Goal: Information Seeking & Learning: Learn about a topic

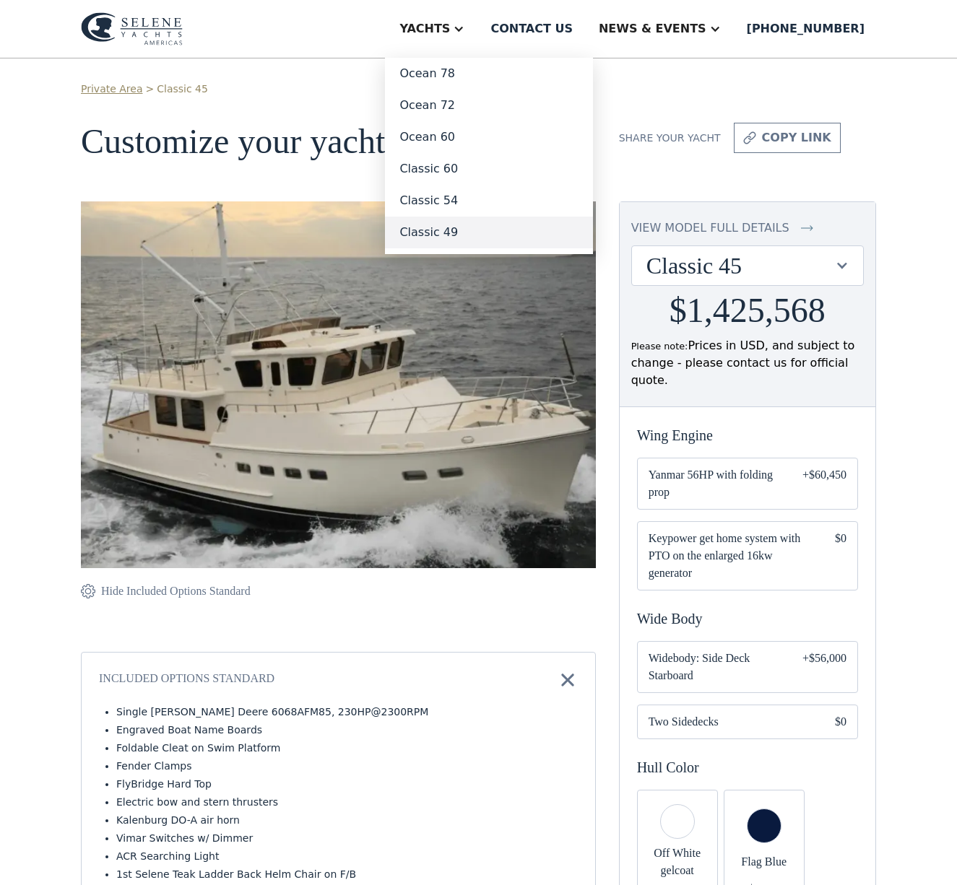
click at [493, 229] on link "Classic 49" at bounding box center [489, 233] width 208 height 32
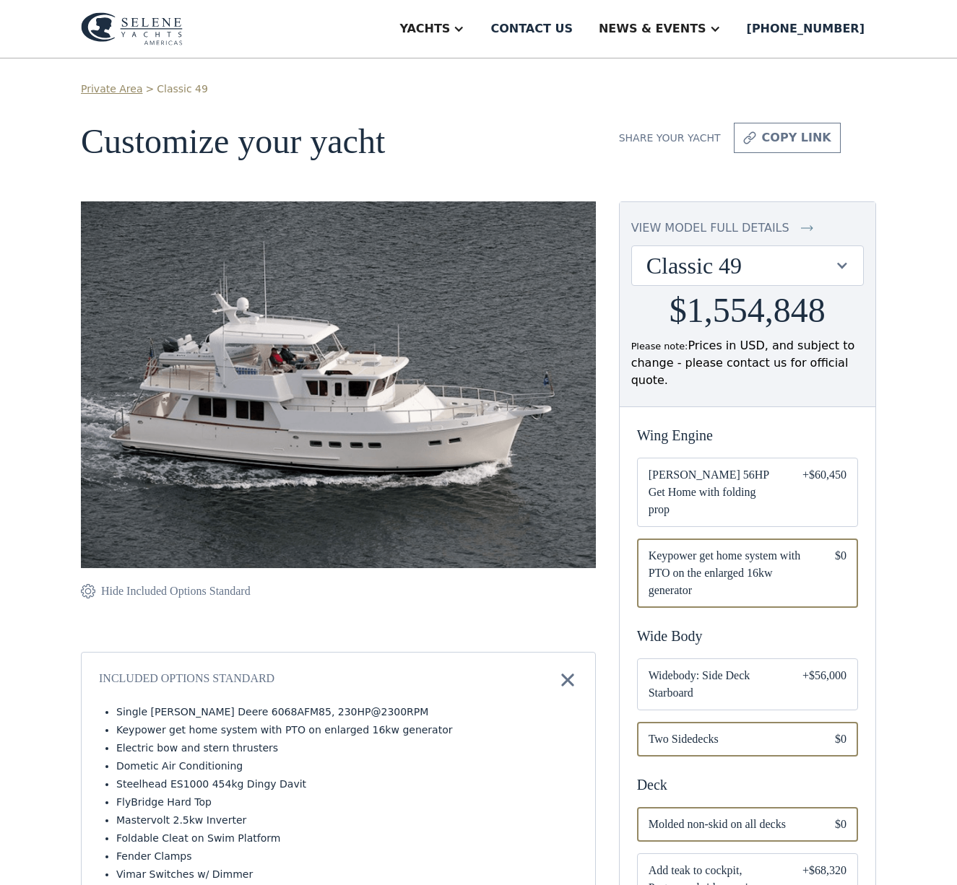
click at [146, 22] on img at bounding box center [132, 28] width 102 height 33
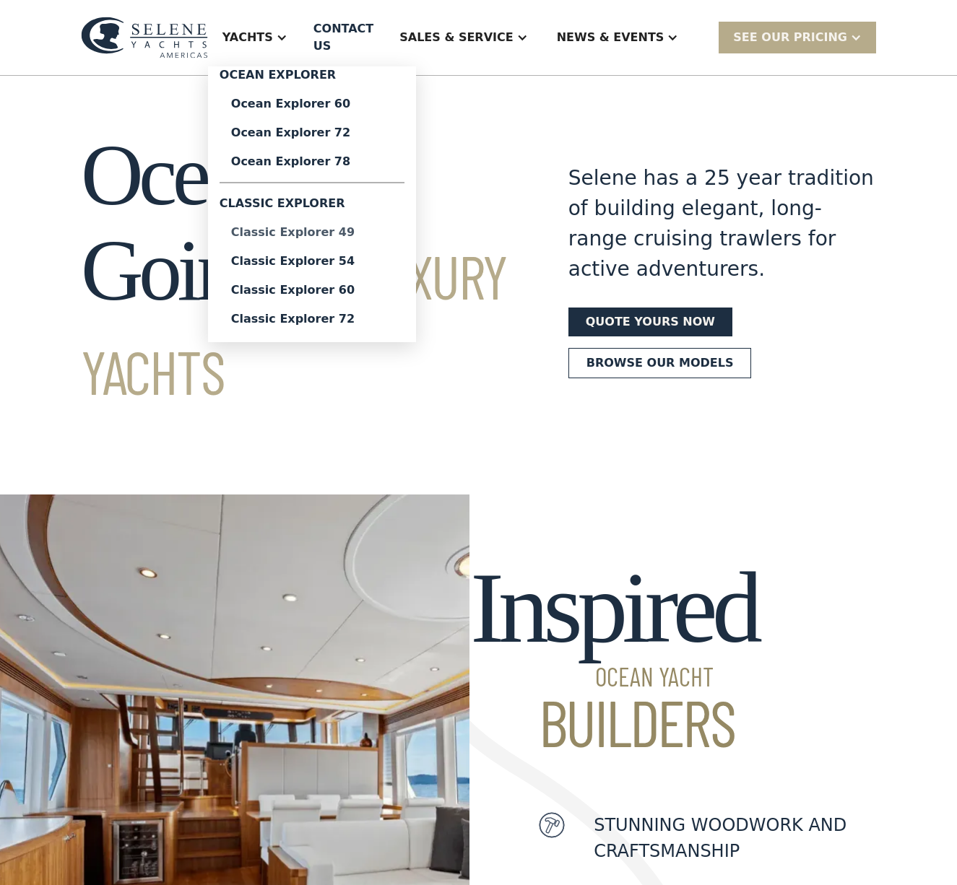
click at [332, 227] on div "Classic Explorer 49" at bounding box center [312, 233] width 162 height 12
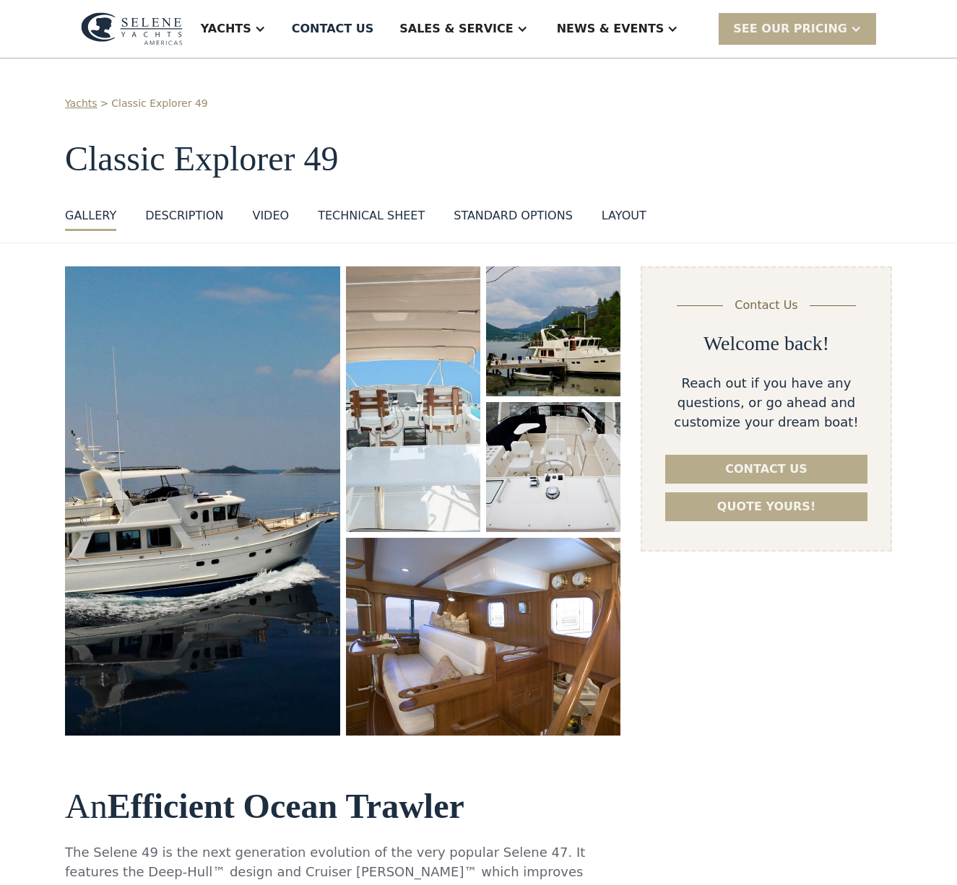
click at [601, 221] on div "layout" at bounding box center [623, 215] width 45 height 17
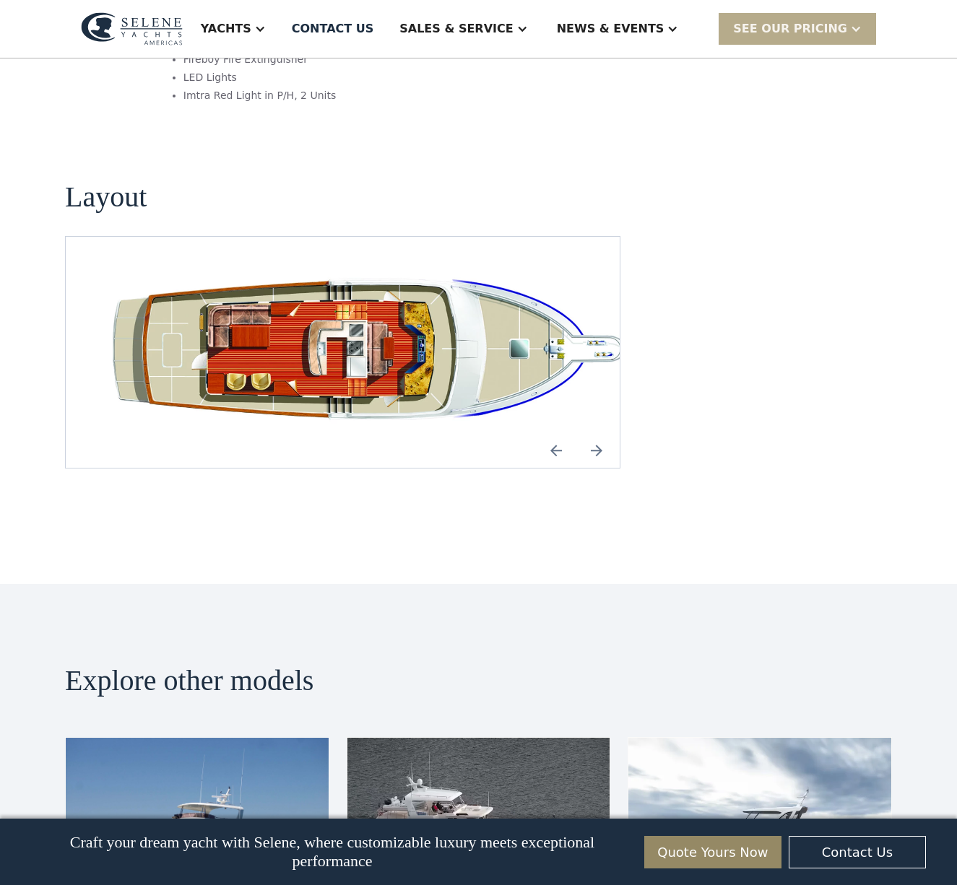
scroll to position [2668, 0]
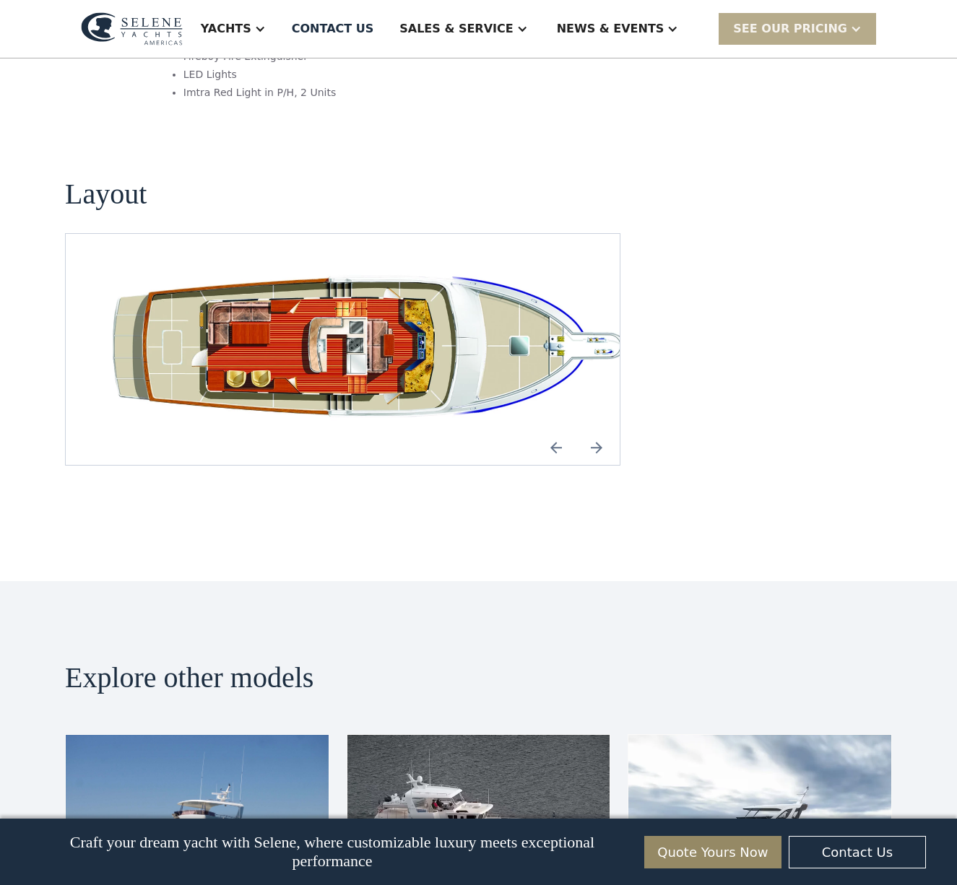
click at [282, 269] on img "open lightbox" at bounding box center [365, 349] width 531 height 161
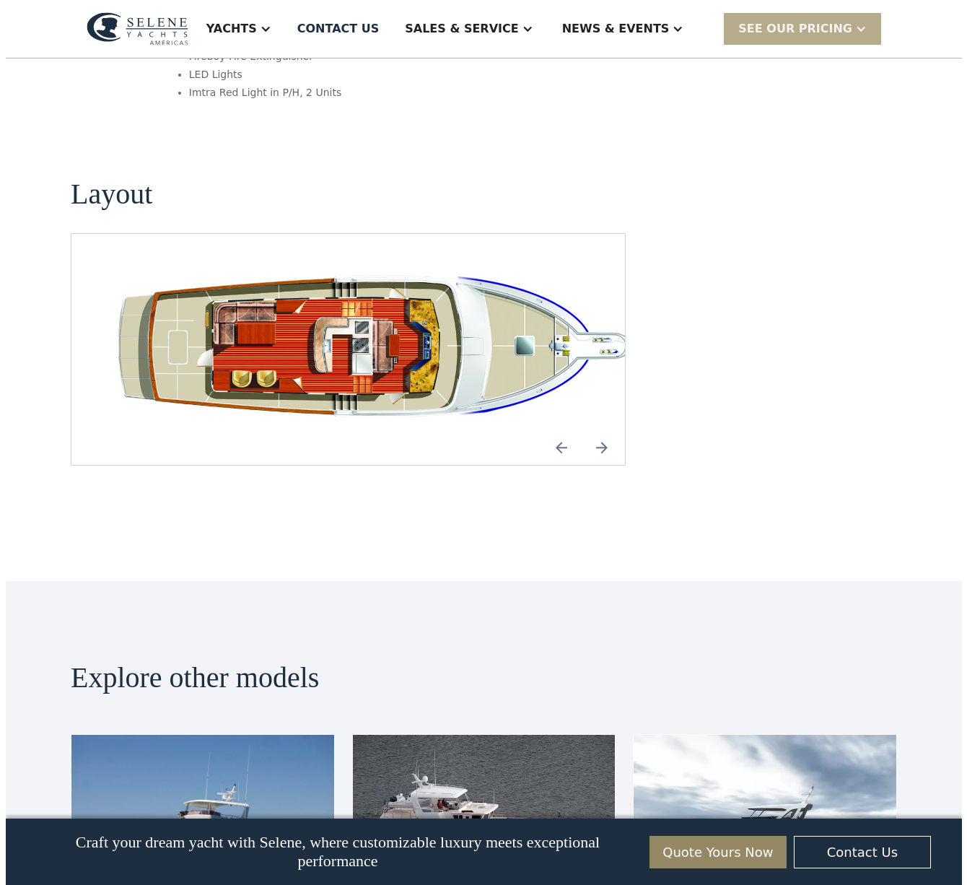
scroll to position [2676, 0]
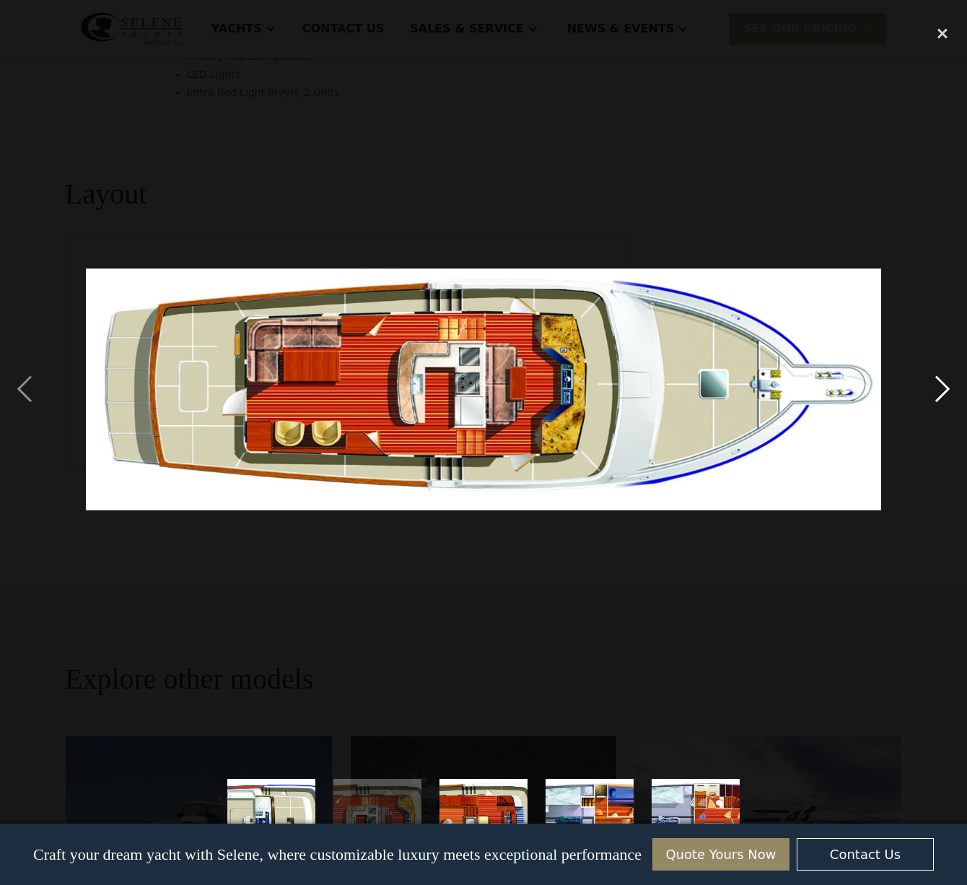
click at [944, 383] on div "next image" at bounding box center [942, 390] width 49 height 744
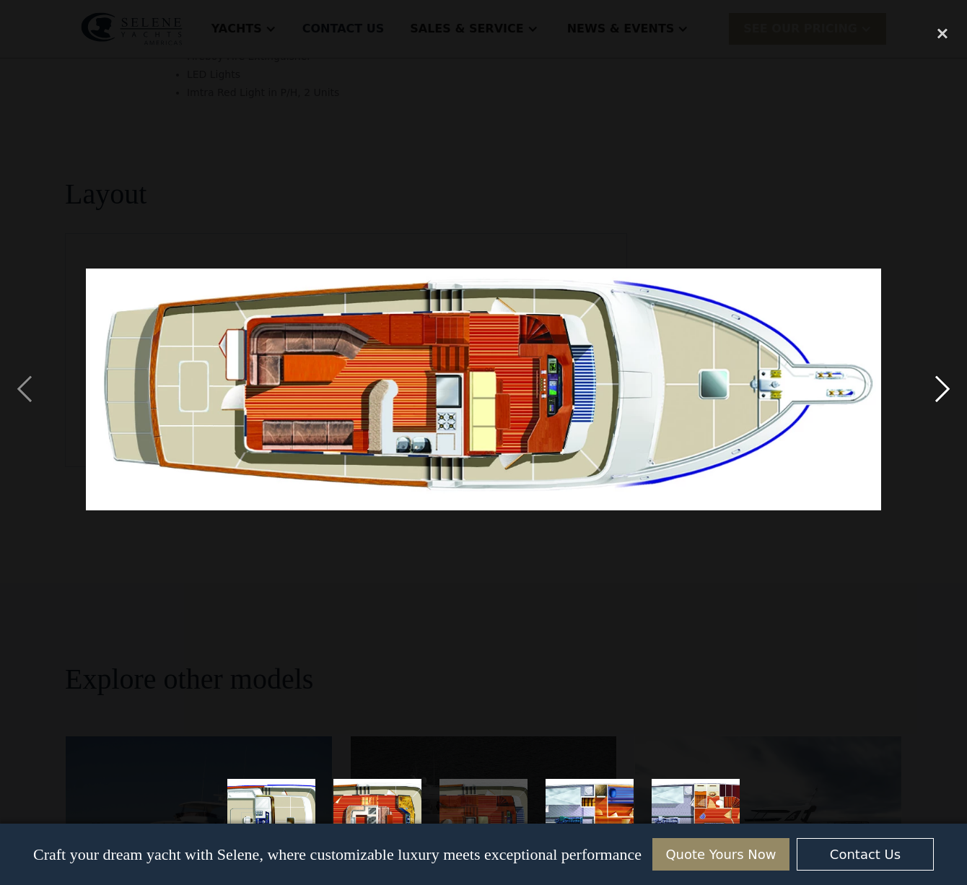
click at [944, 383] on div "next image" at bounding box center [942, 390] width 49 height 744
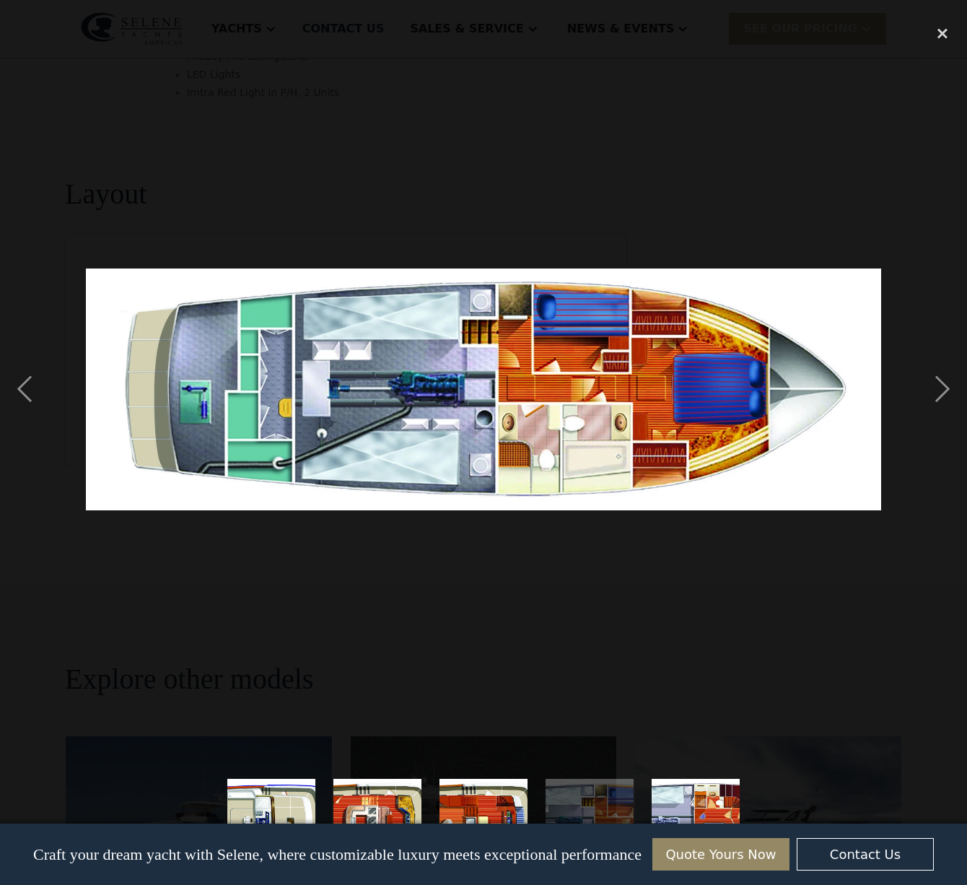
click at [532, 410] on img at bounding box center [484, 390] width 796 height 242
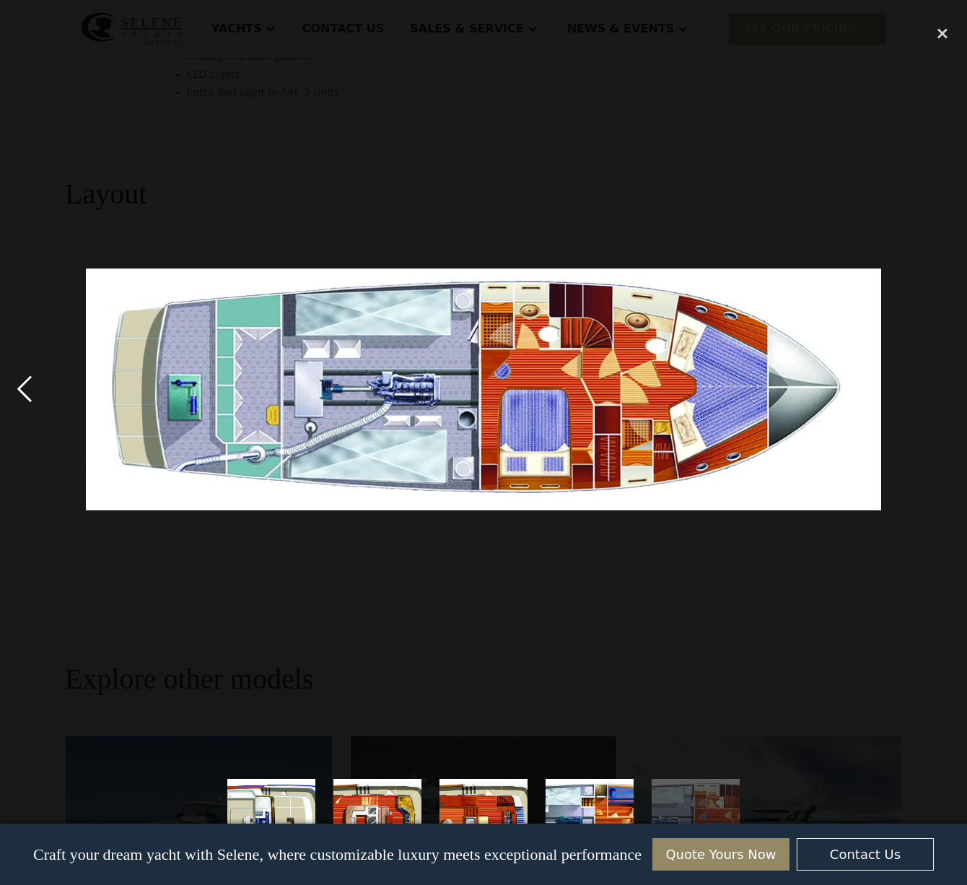
click at [32, 389] on div "previous image" at bounding box center [24, 390] width 49 height 744
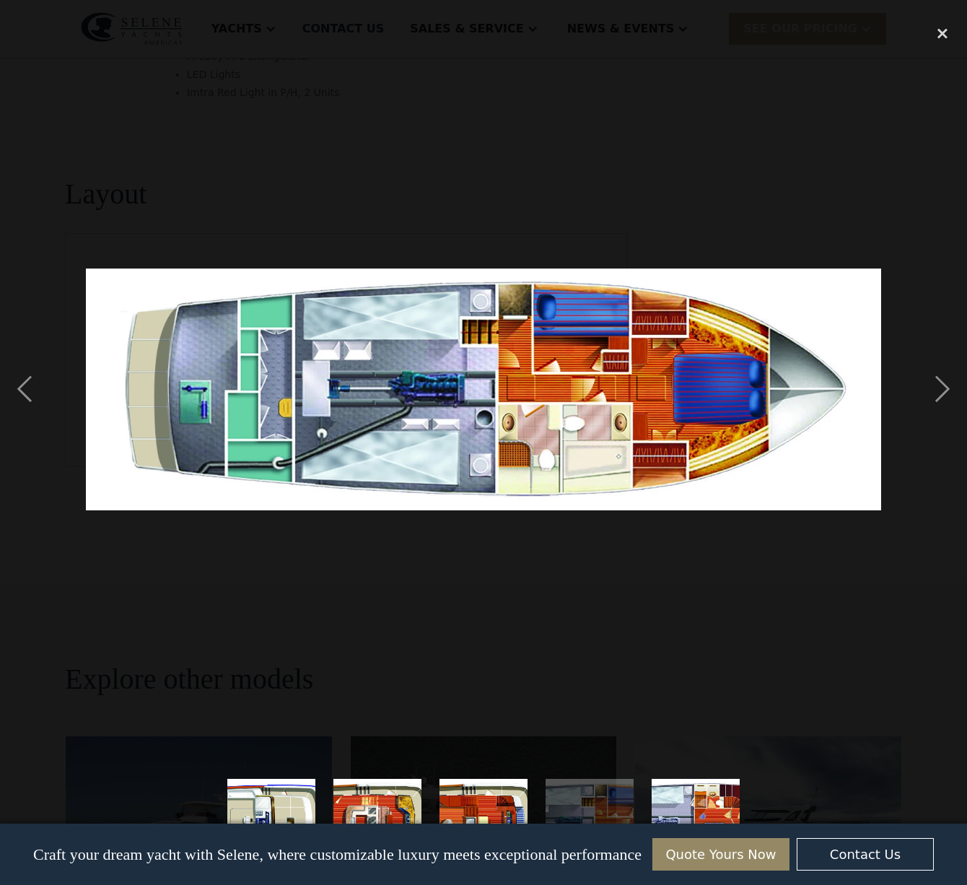
click at [516, 300] on img at bounding box center [484, 390] width 796 height 242
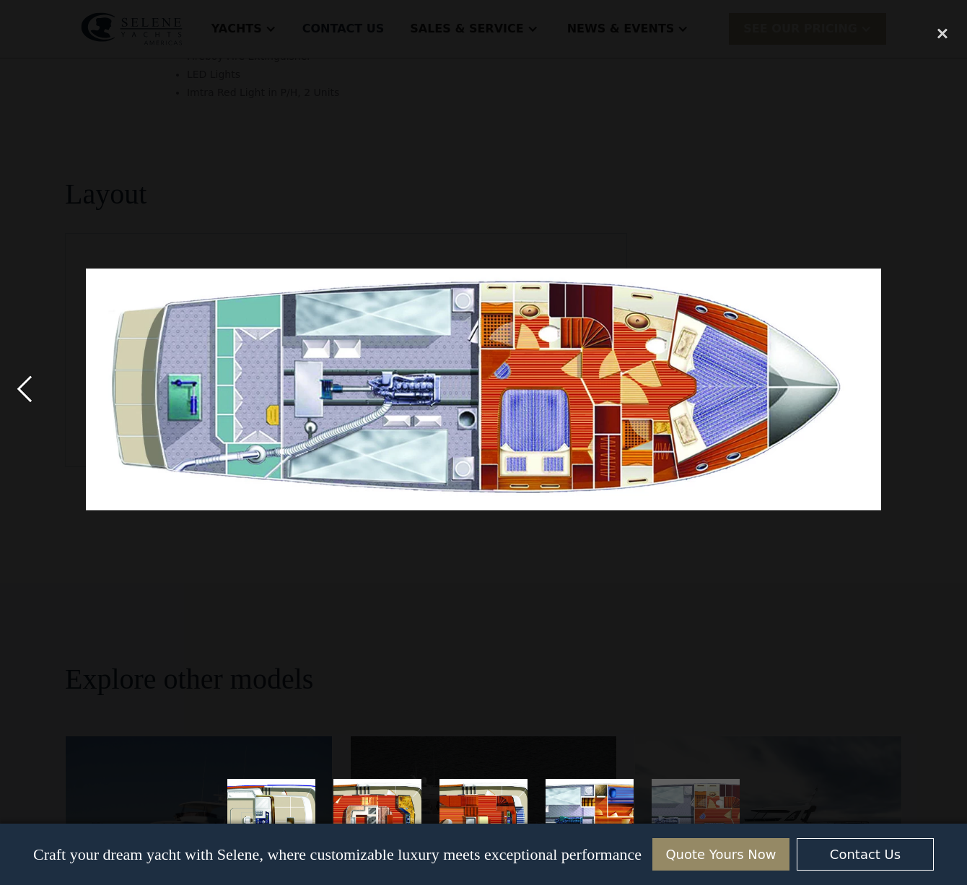
click at [21, 391] on div "previous image" at bounding box center [24, 390] width 49 height 744
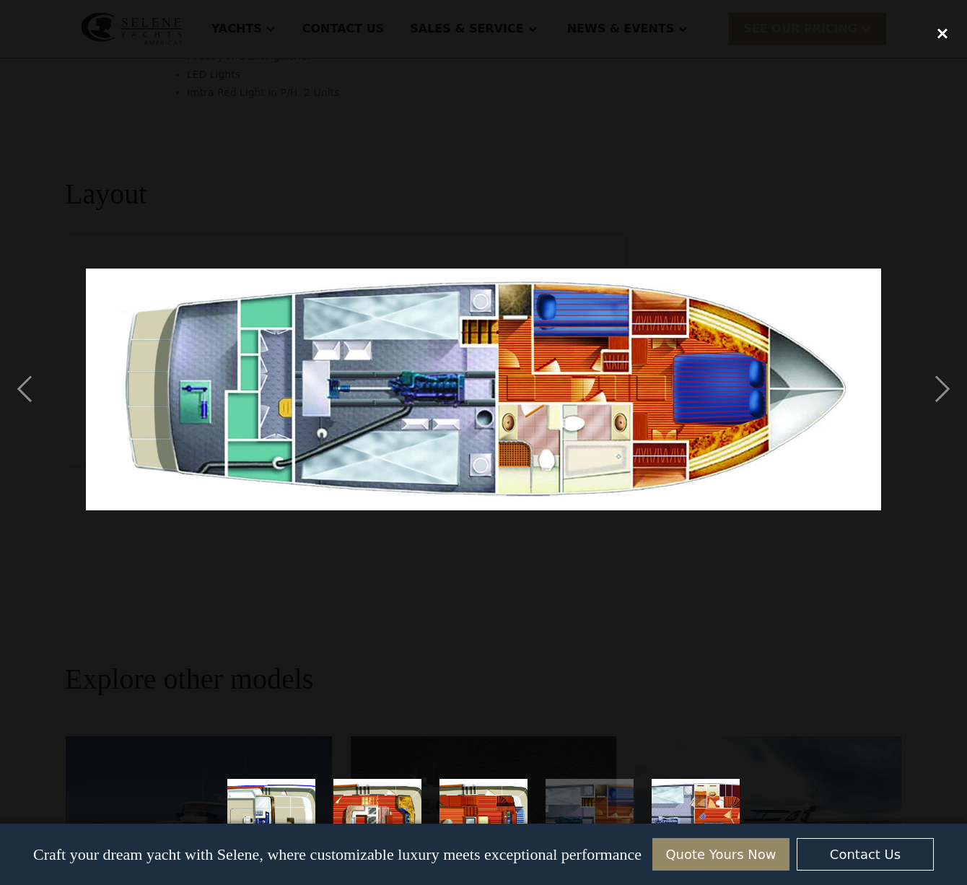
click at [943, 33] on div "close lightbox" at bounding box center [942, 34] width 49 height 32
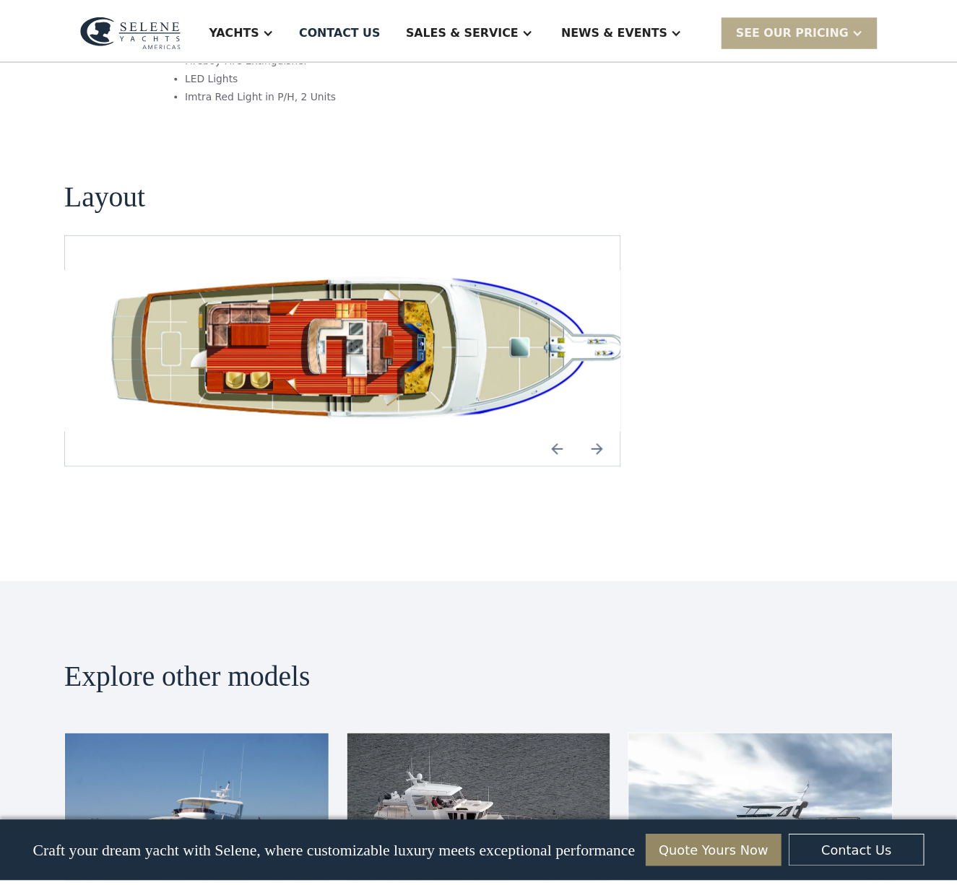
scroll to position [2668, 0]
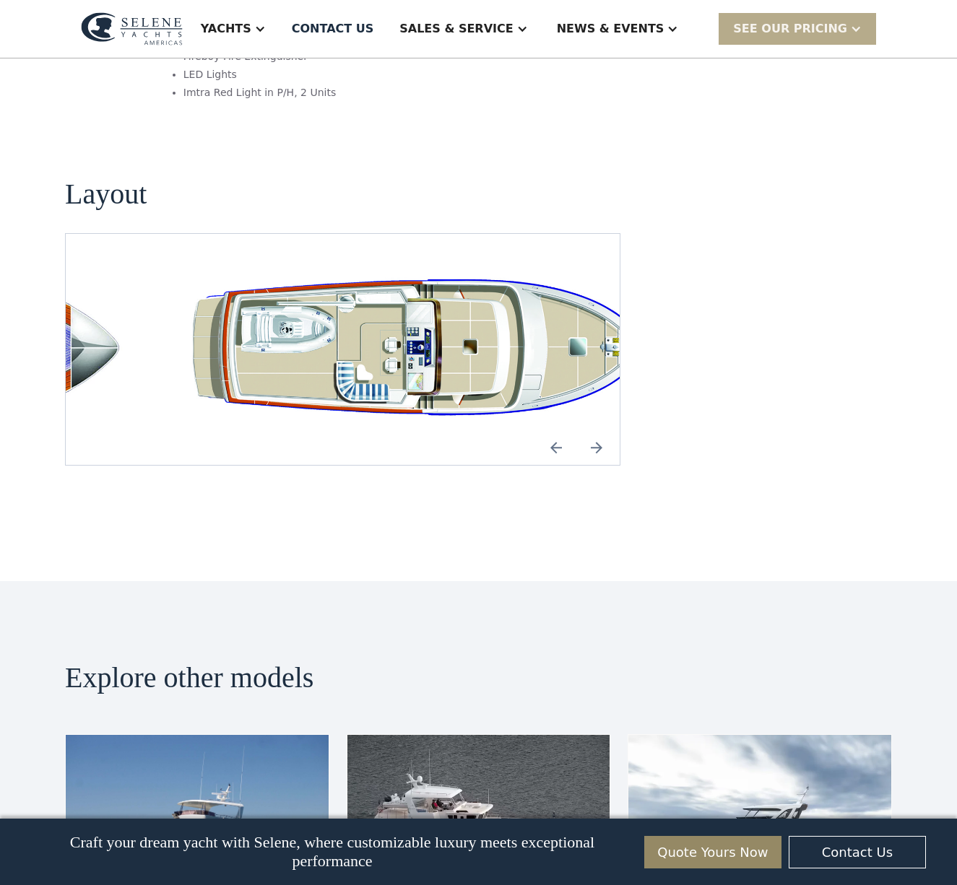
click at [416, 287] on img "open lightbox" at bounding box center [435, 349] width 531 height 161
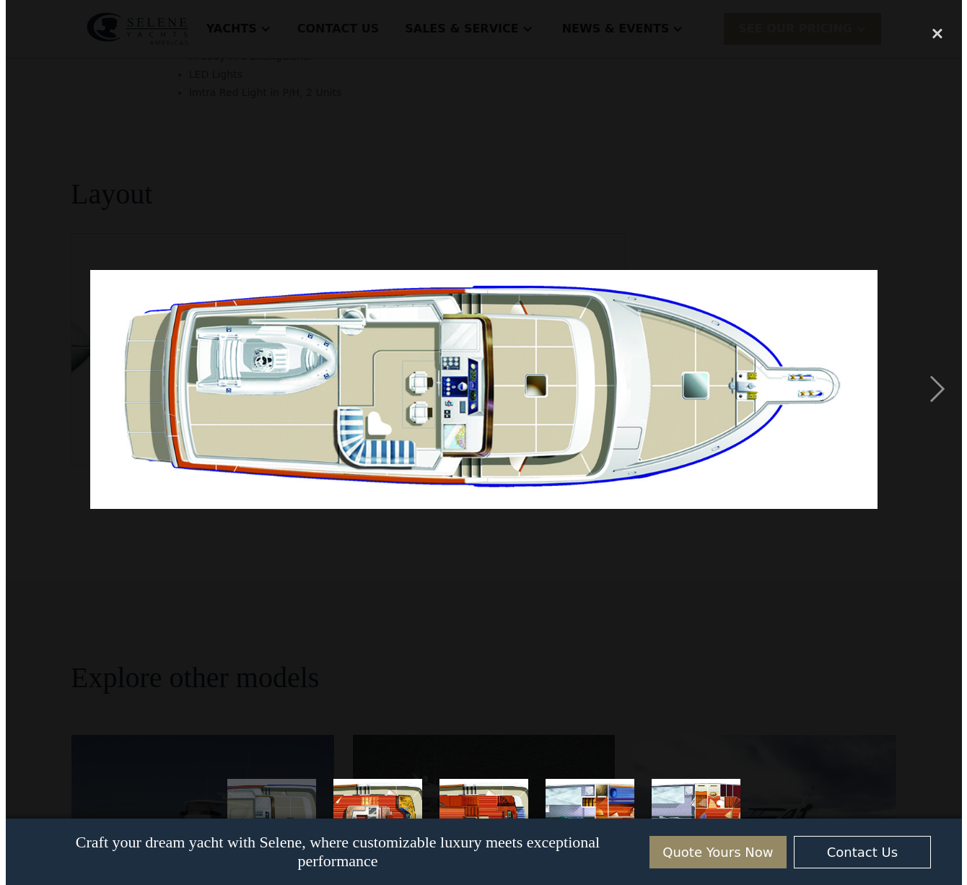
scroll to position [2676, 0]
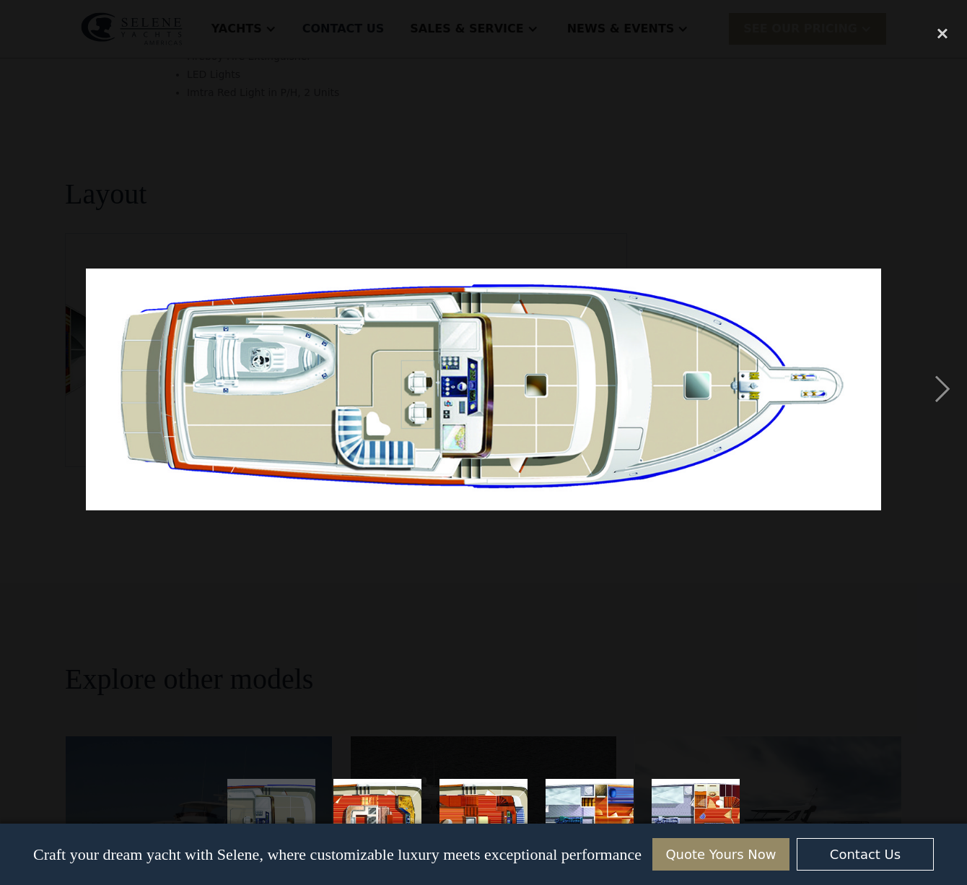
click at [169, 423] on img at bounding box center [484, 390] width 796 height 242
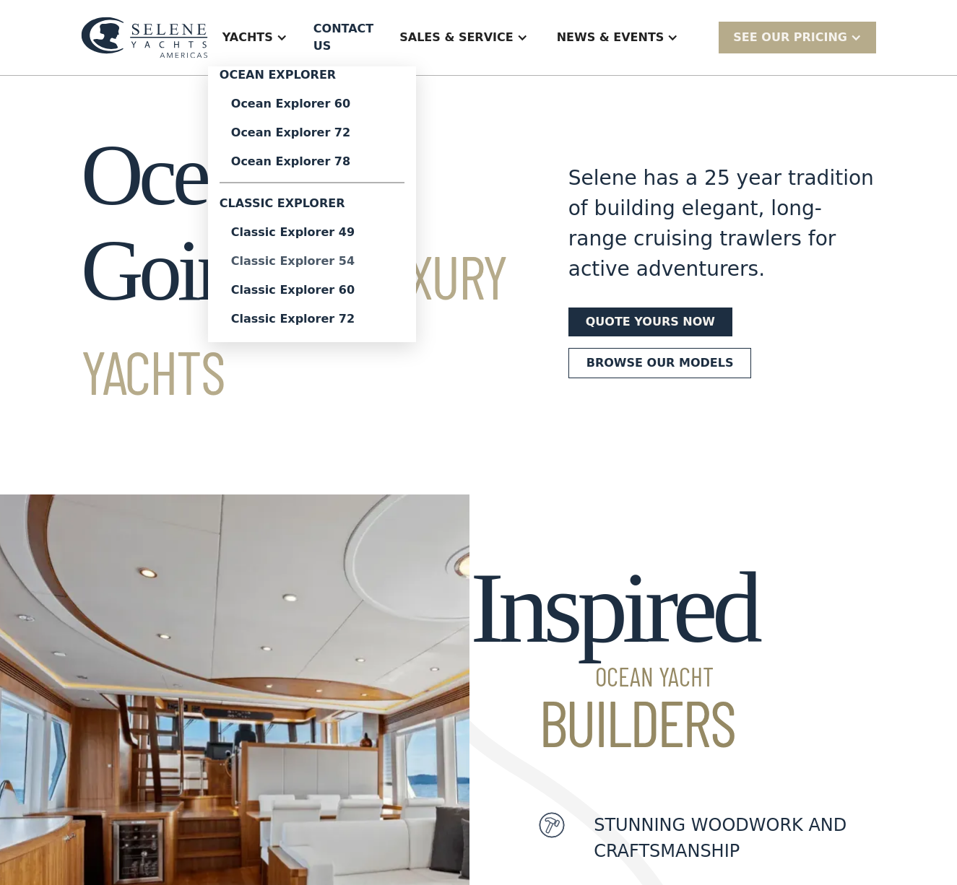
click at [342, 256] on div "Classic Explorer 54" at bounding box center [312, 262] width 162 height 12
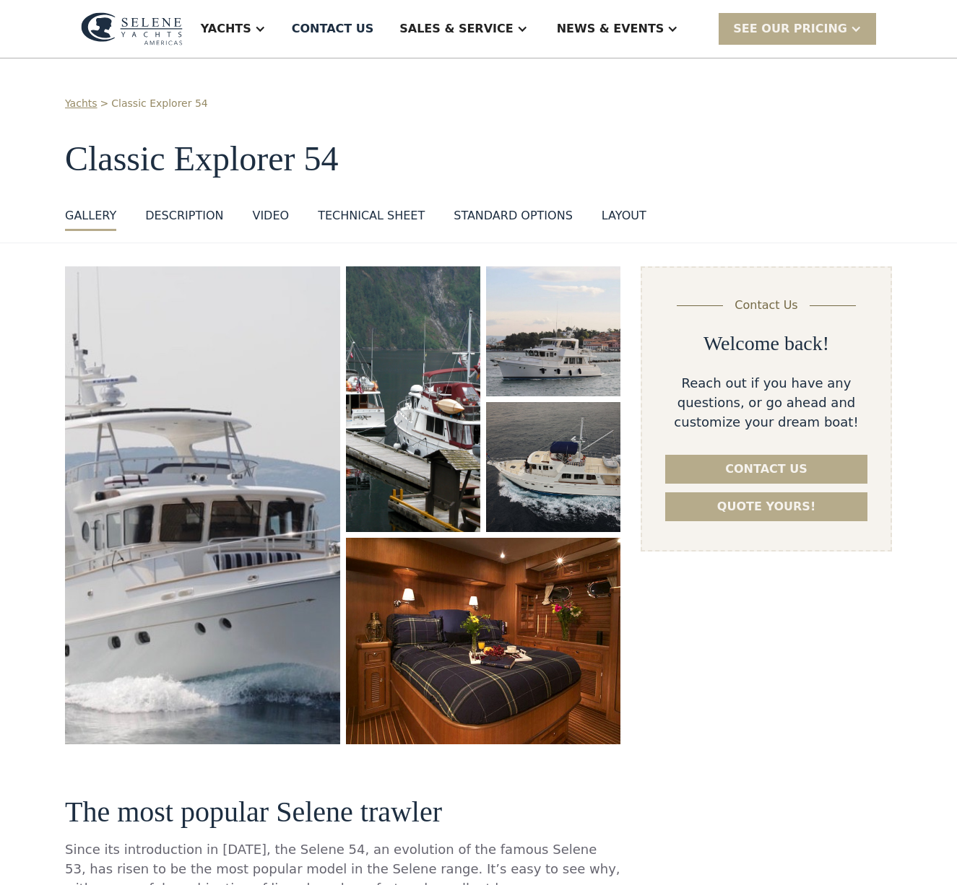
click at [601, 215] on div "layout" at bounding box center [623, 215] width 45 height 17
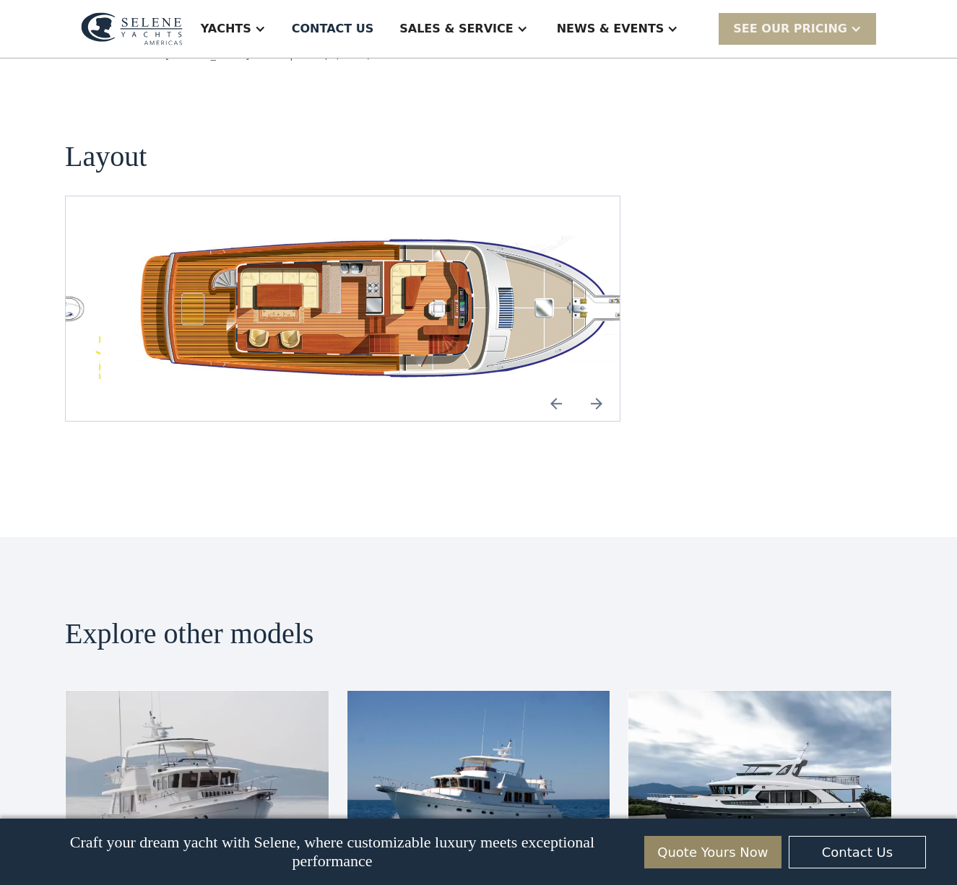
scroll to position [2556, 0]
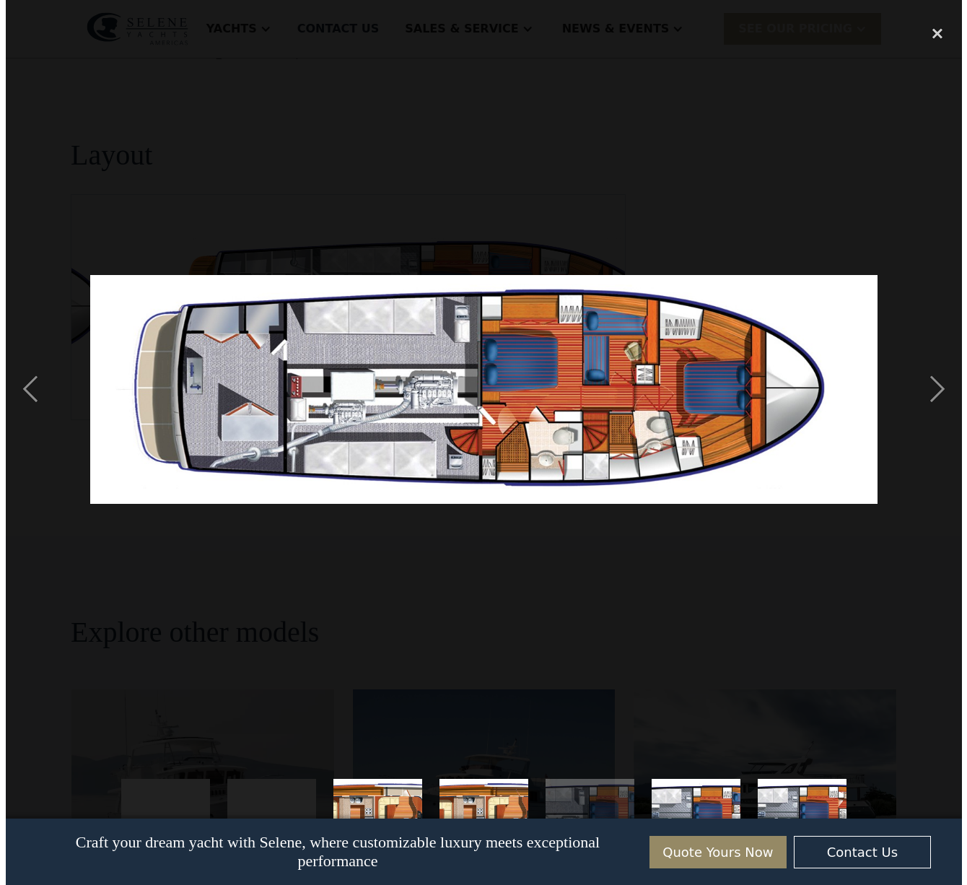
scroll to position [2505, 0]
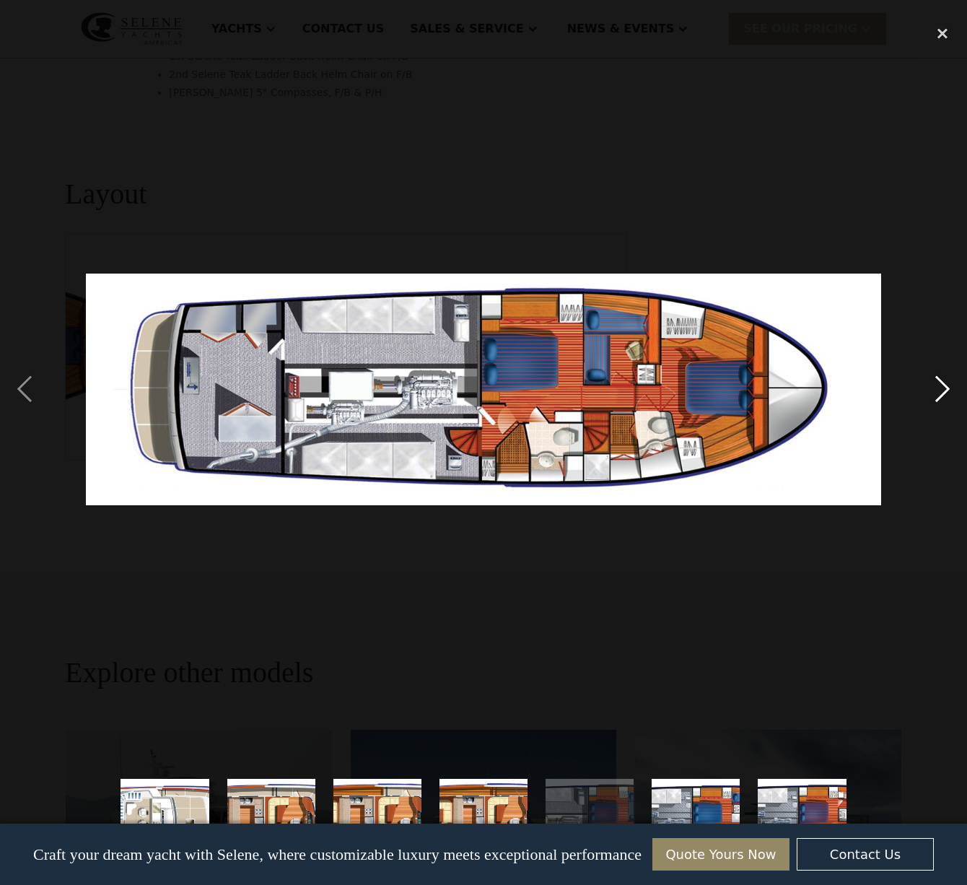
click at [936, 393] on div "next image" at bounding box center [942, 390] width 49 height 744
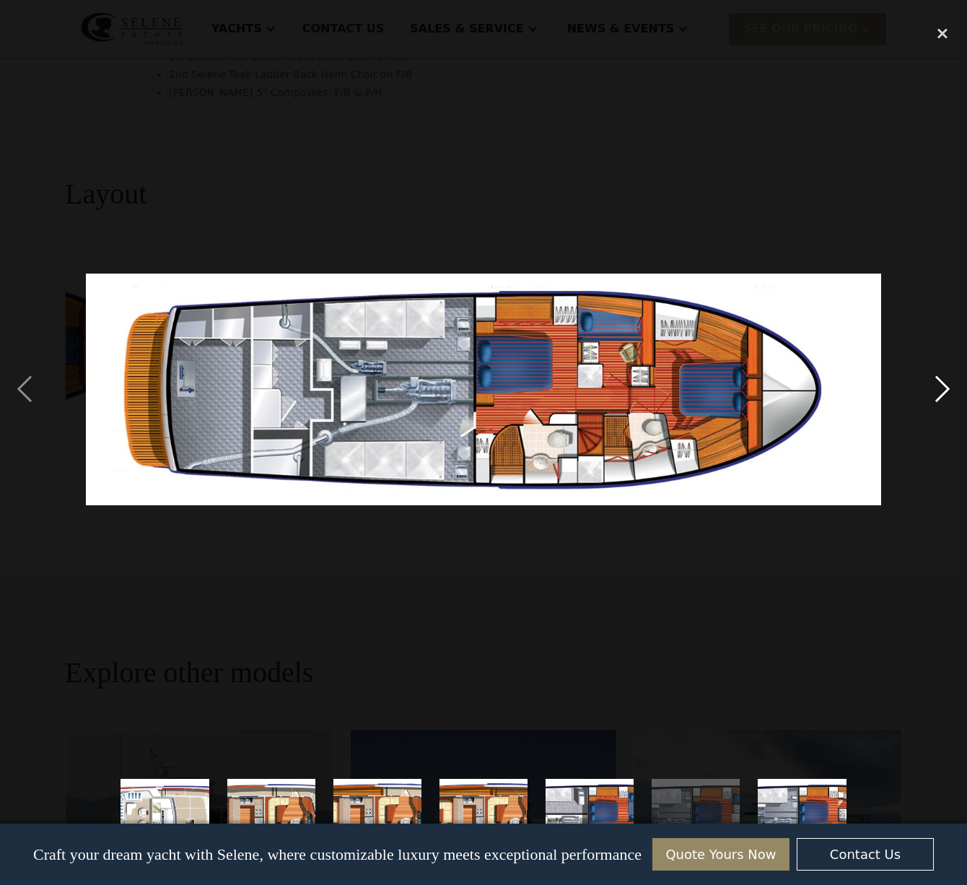
click at [936, 393] on div "next image" at bounding box center [942, 390] width 49 height 744
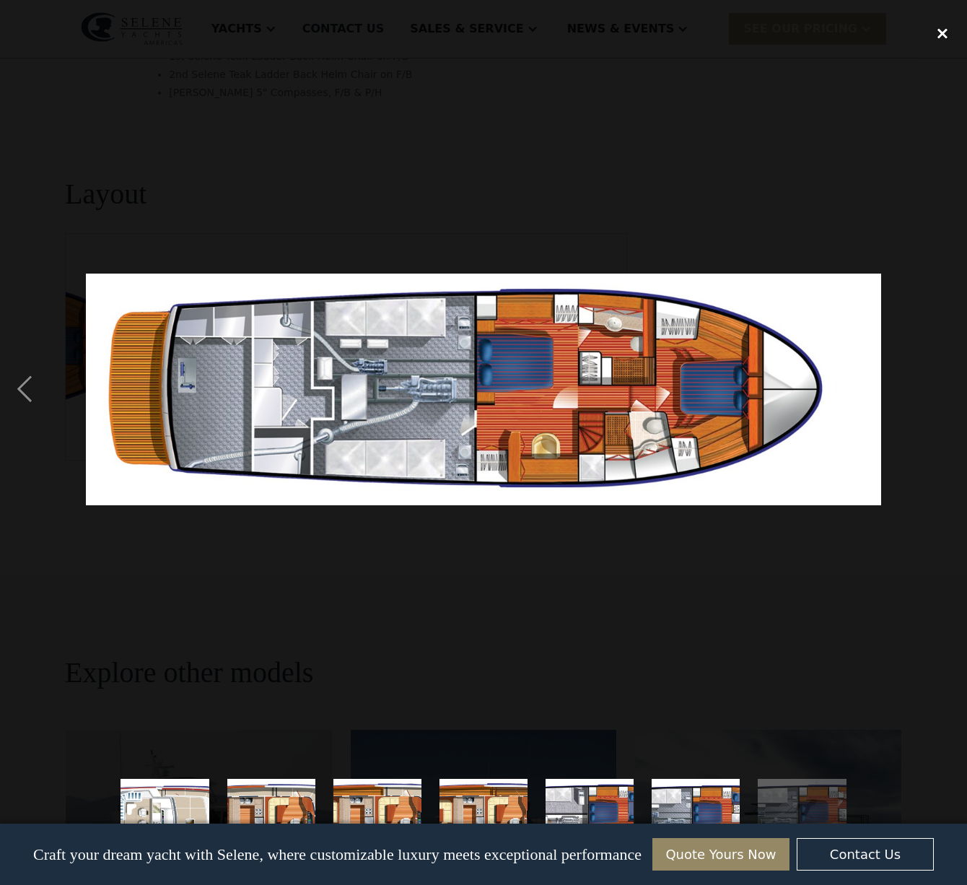
click at [942, 33] on div "close lightbox" at bounding box center [942, 34] width 49 height 32
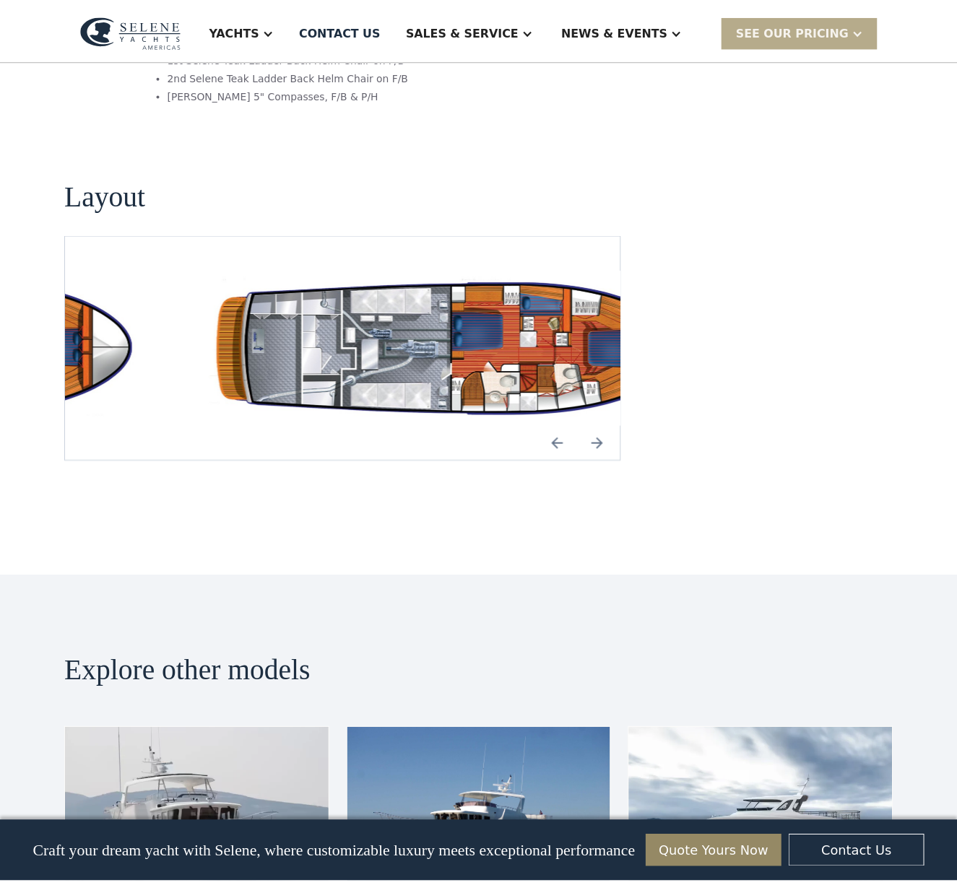
scroll to position [2556, 0]
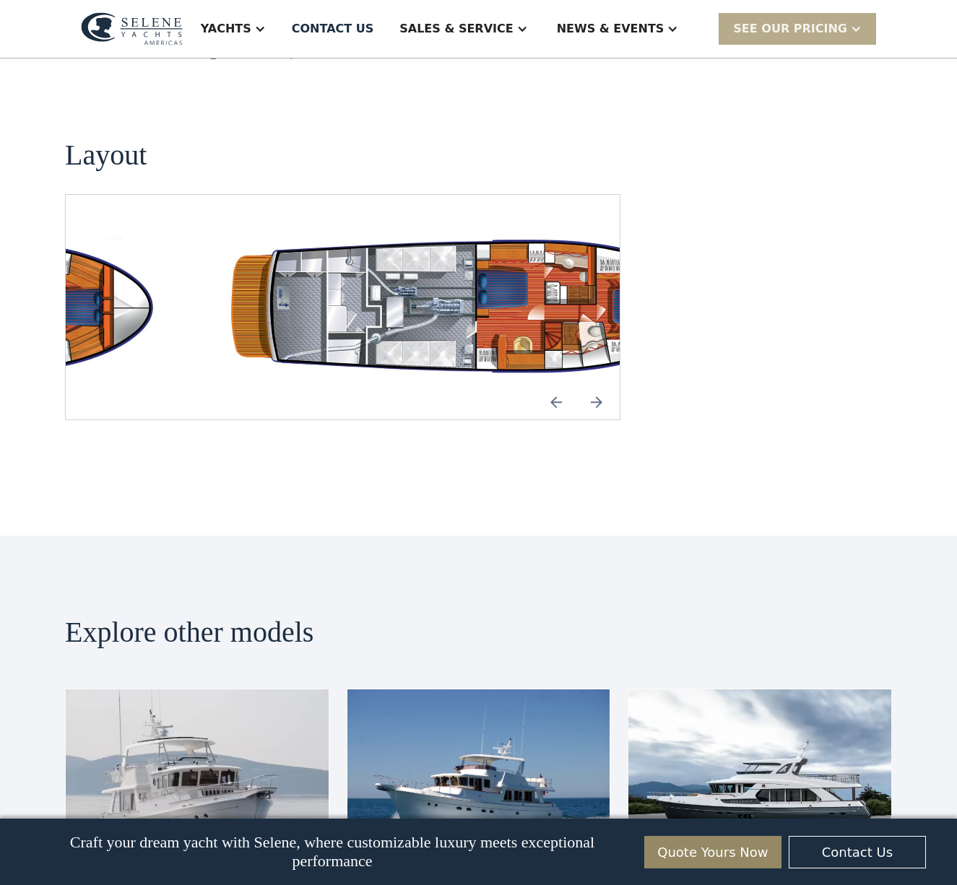
click at [508, 279] on img "open lightbox" at bounding box center [481, 307] width 531 height 155
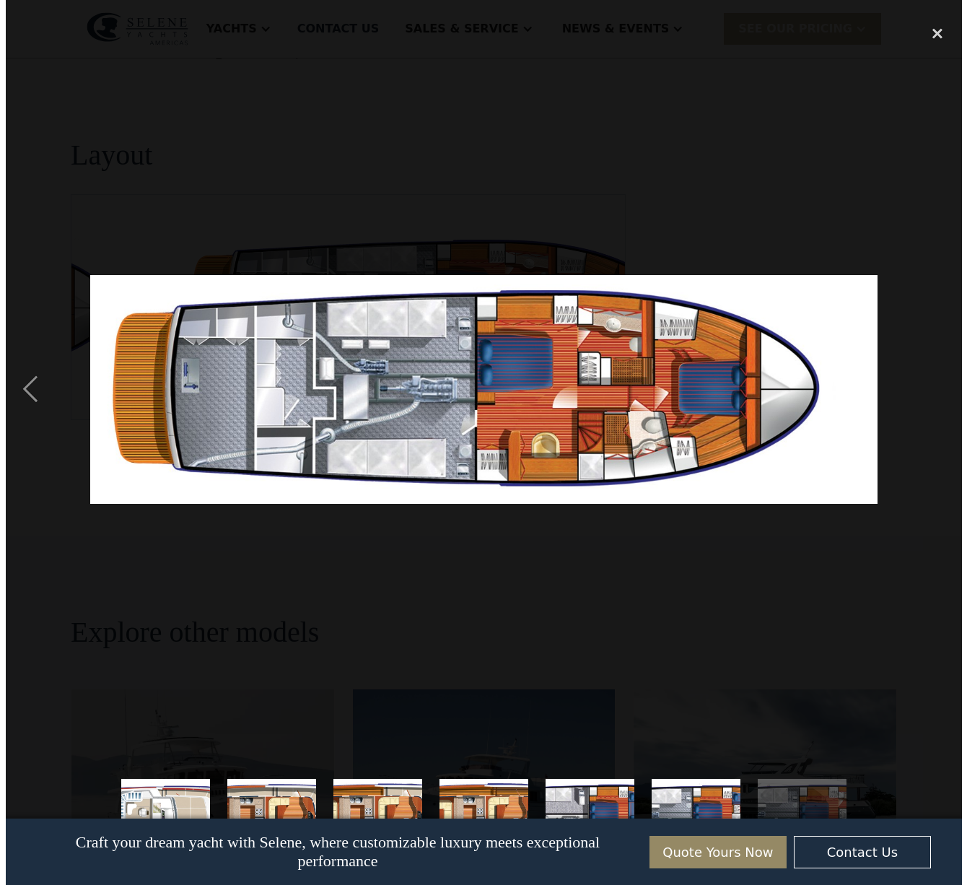
scroll to position [2505, 0]
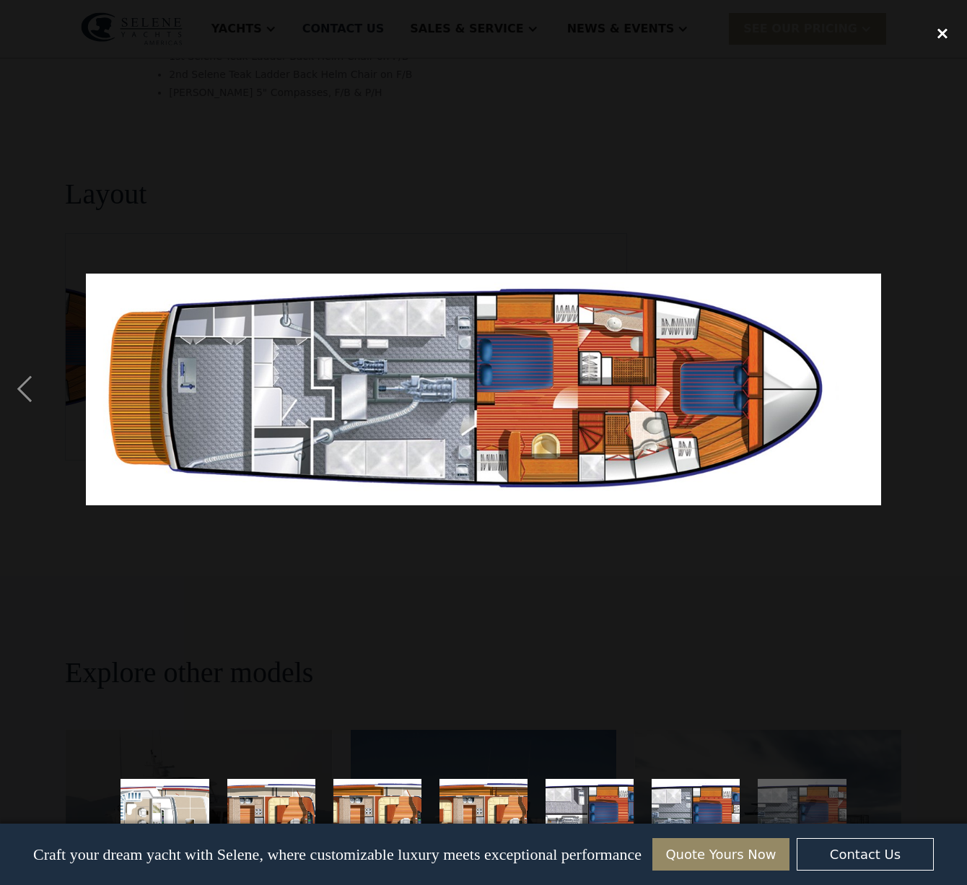
click at [942, 35] on div "close lightbox" at bounding box center [942, 34] width 49 height 32
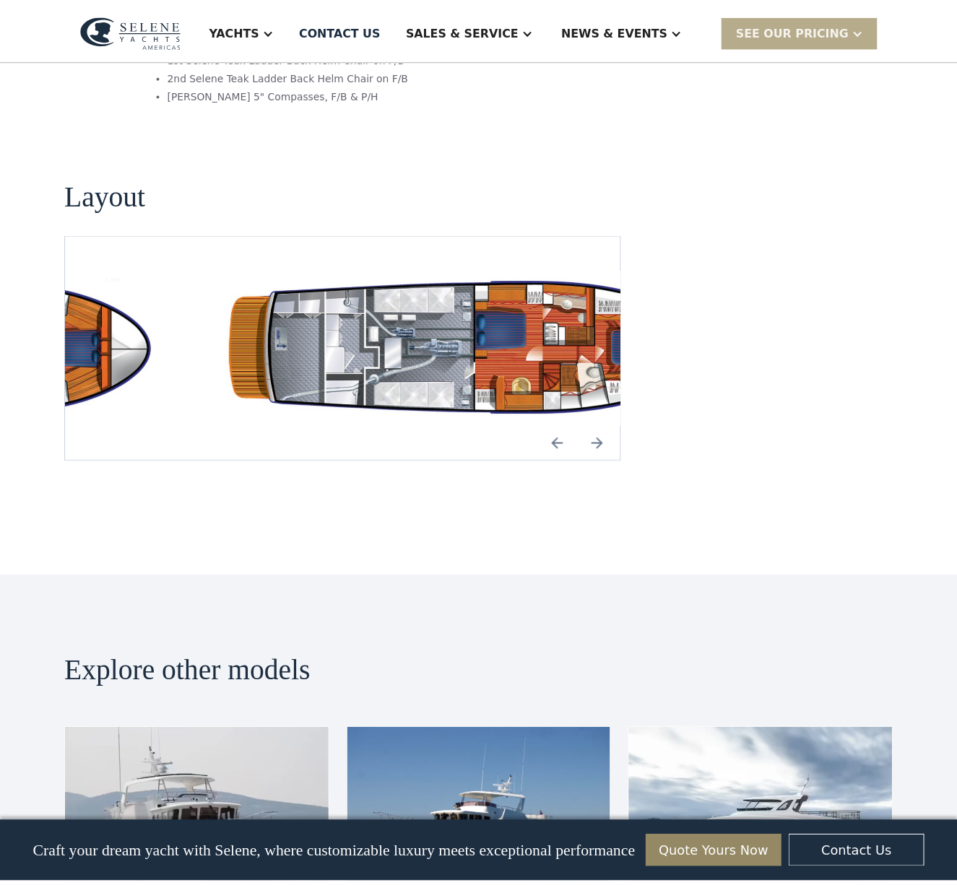
scroll to position [2556, 0]
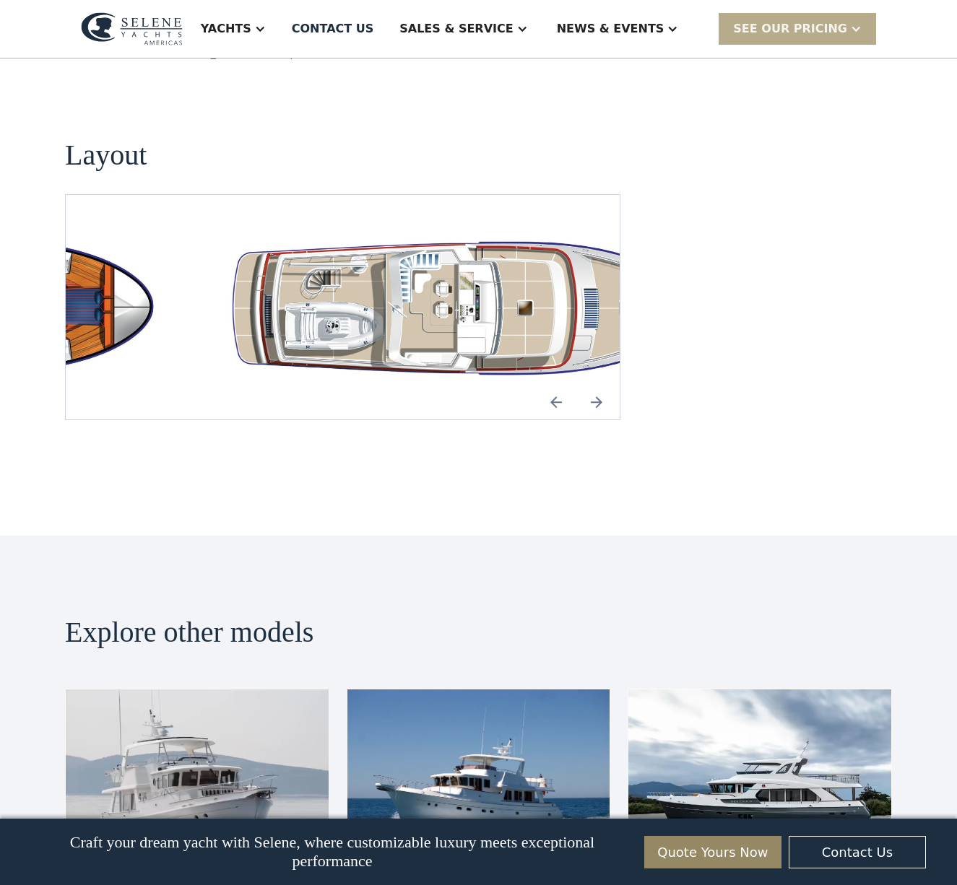
click at [301, 374] on div "No items found." at bounding box center [342, 306] width 555 height 225
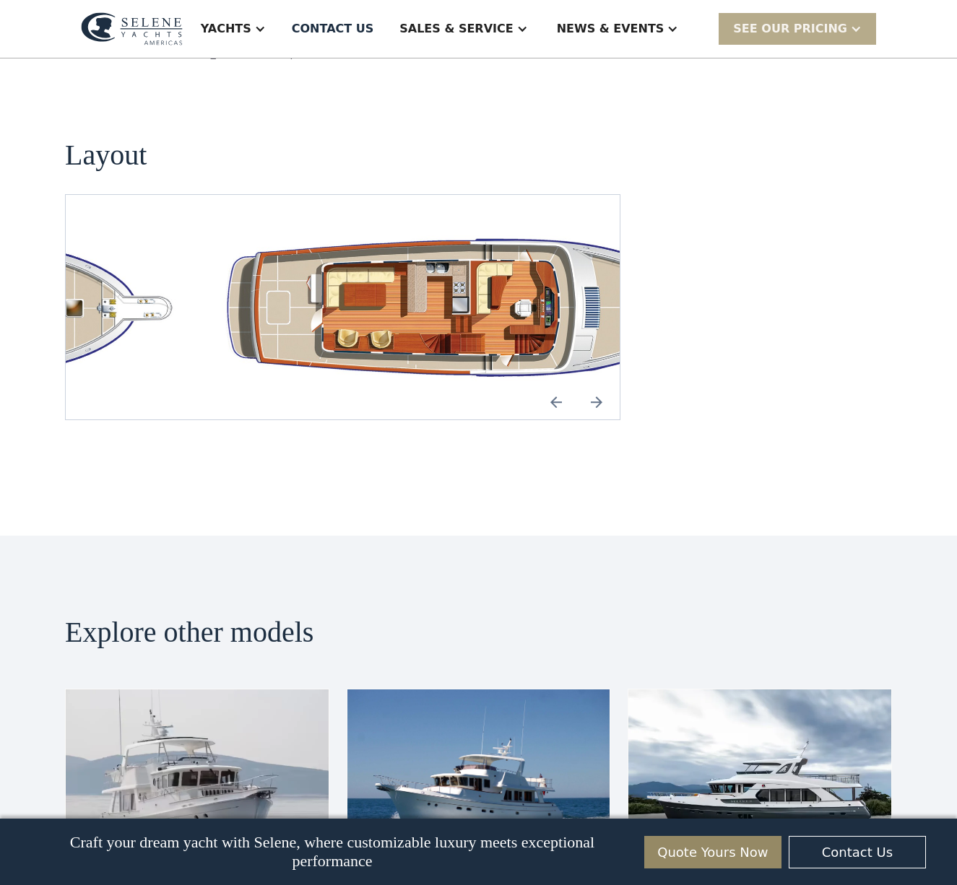
click at [532, 277] on img "open lightbox" at bounding box center [481, 307] width 531 height 155
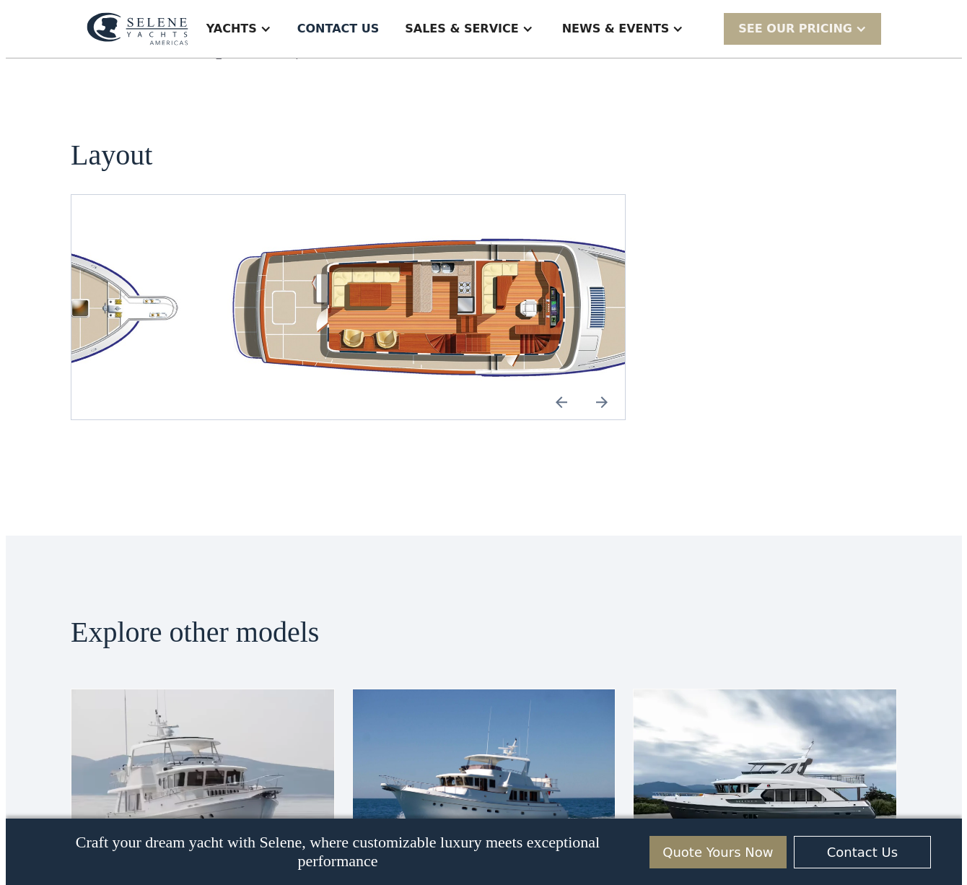
scroll to position [2505, 0]
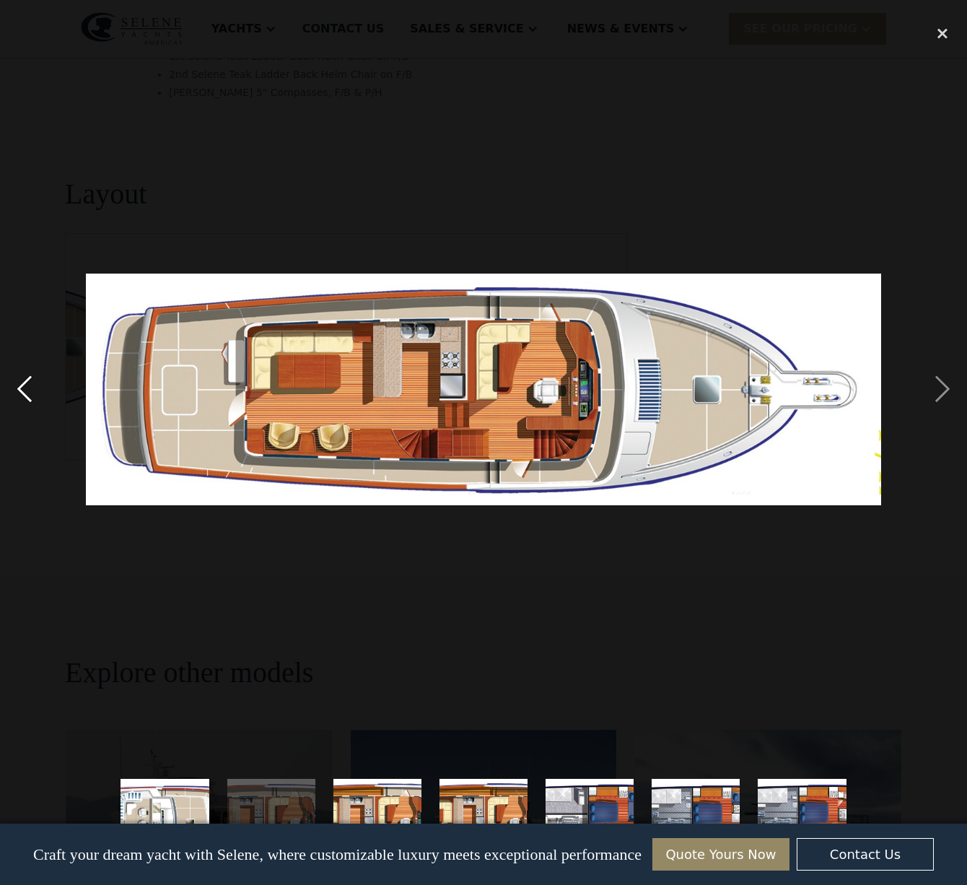
click at [27, 391] on div "previous image" at bounding box center [24, 390] width 49 height 744
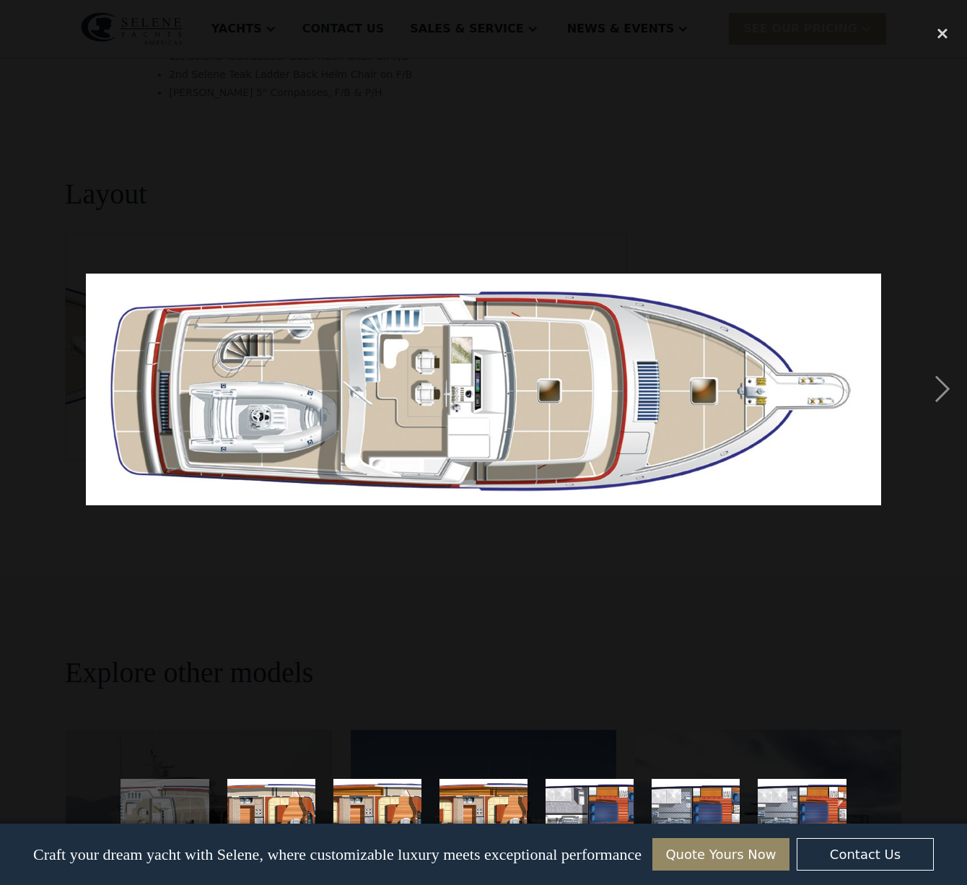
click at [27, 391] on div "previous image" at bounding box center [24, 390] width 49 height 744
click at [946, 388] on div "next image" at bounding box center [942, 390] width 49 height 744
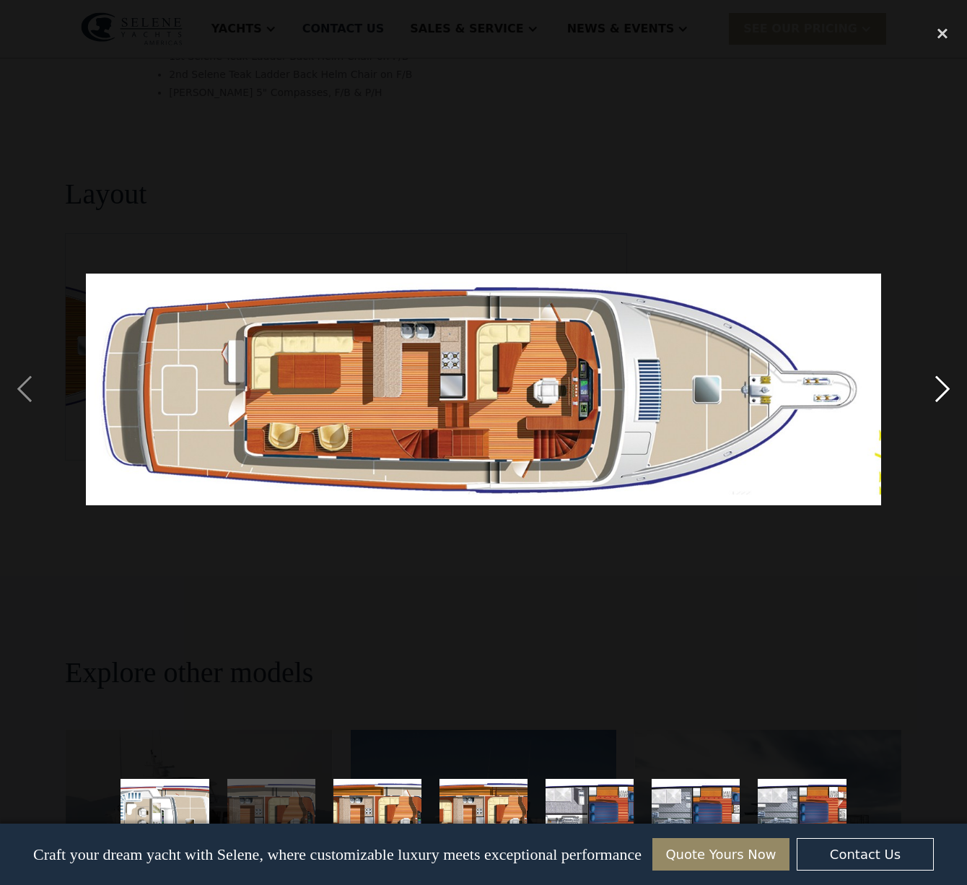
click at [946, 388] on div "next image" at bounding box center [942, 390] width 49 height 744
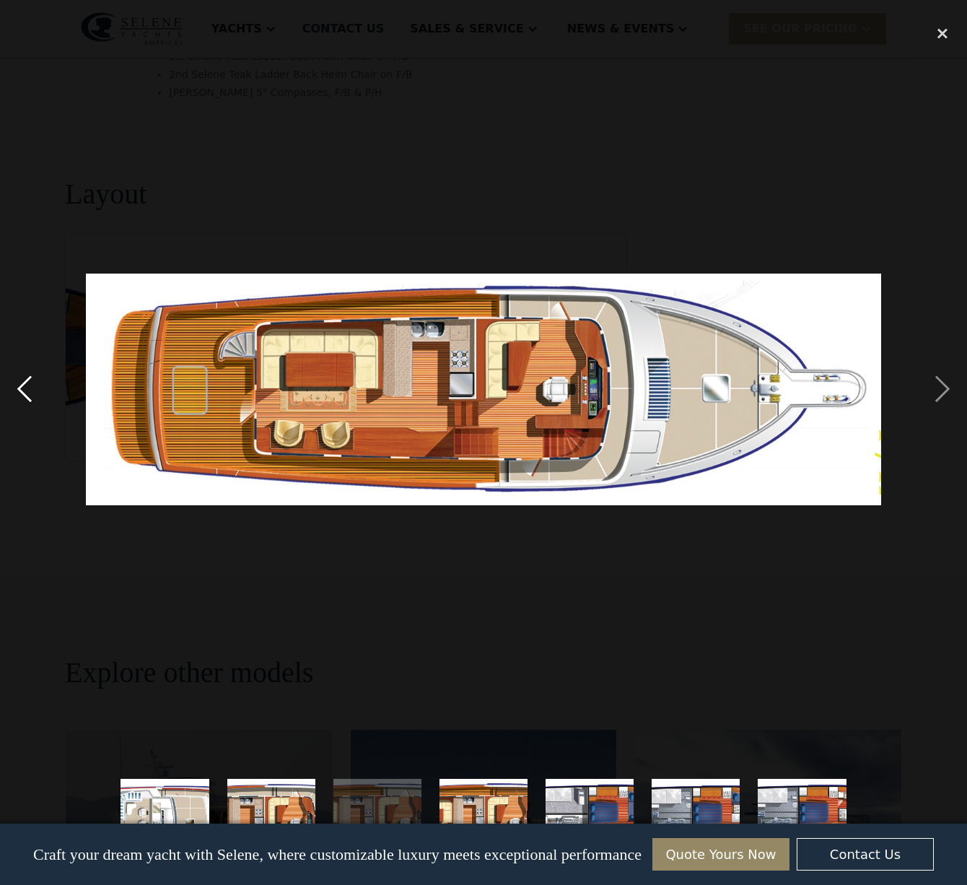
click at [22, 391] on div "previous image" at bounding box center [24, 390] width 49 height 744
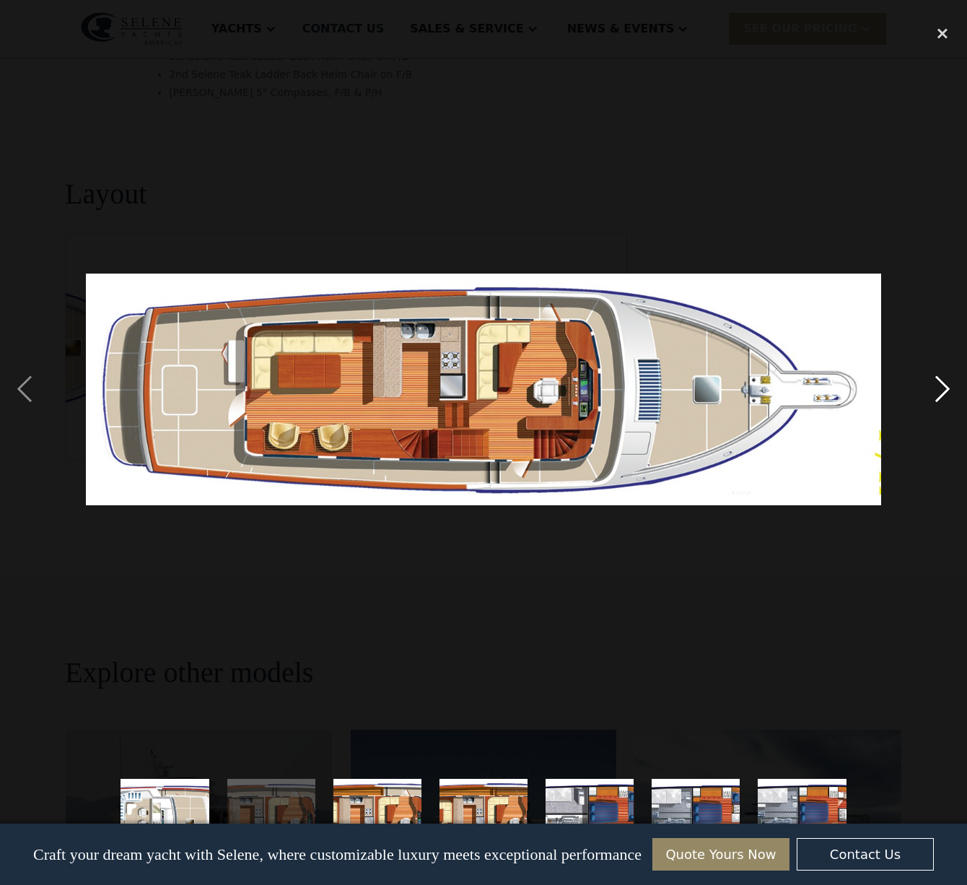
click at [941, 389] on div "next image" at bounding box center [942, 390] width 49 height 744
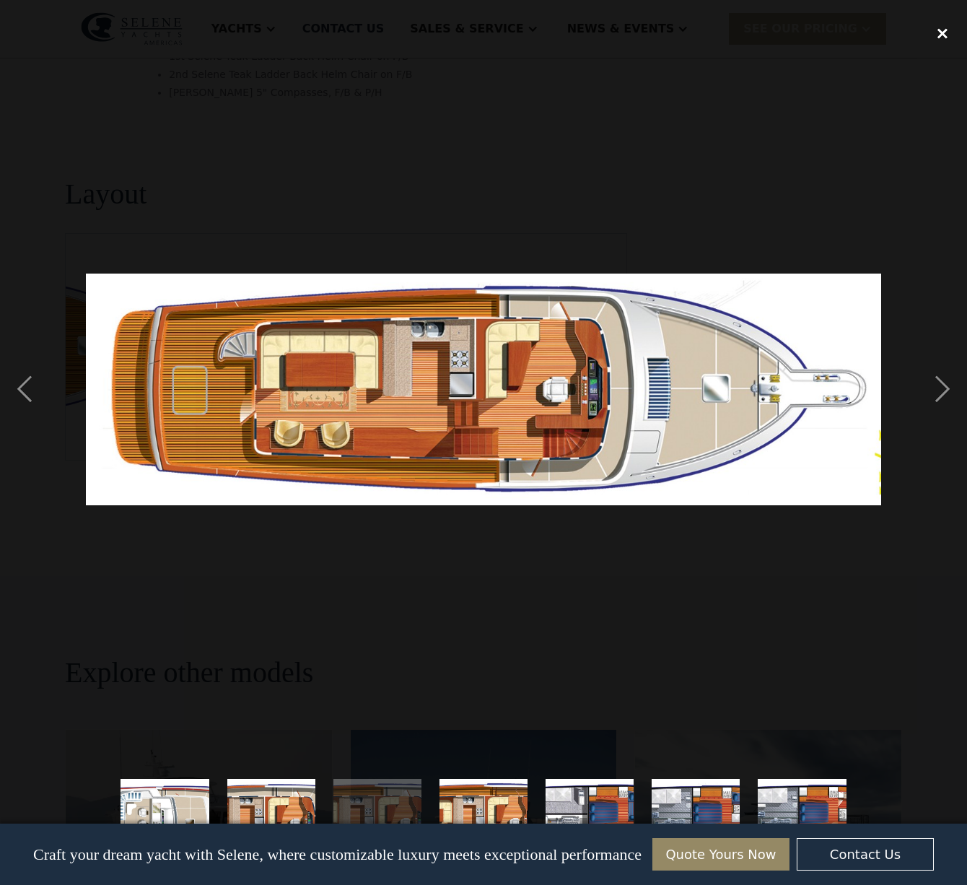
click at [945, 31] on div "close lightbox" at bounding box center [942, 34] width 49 height 32
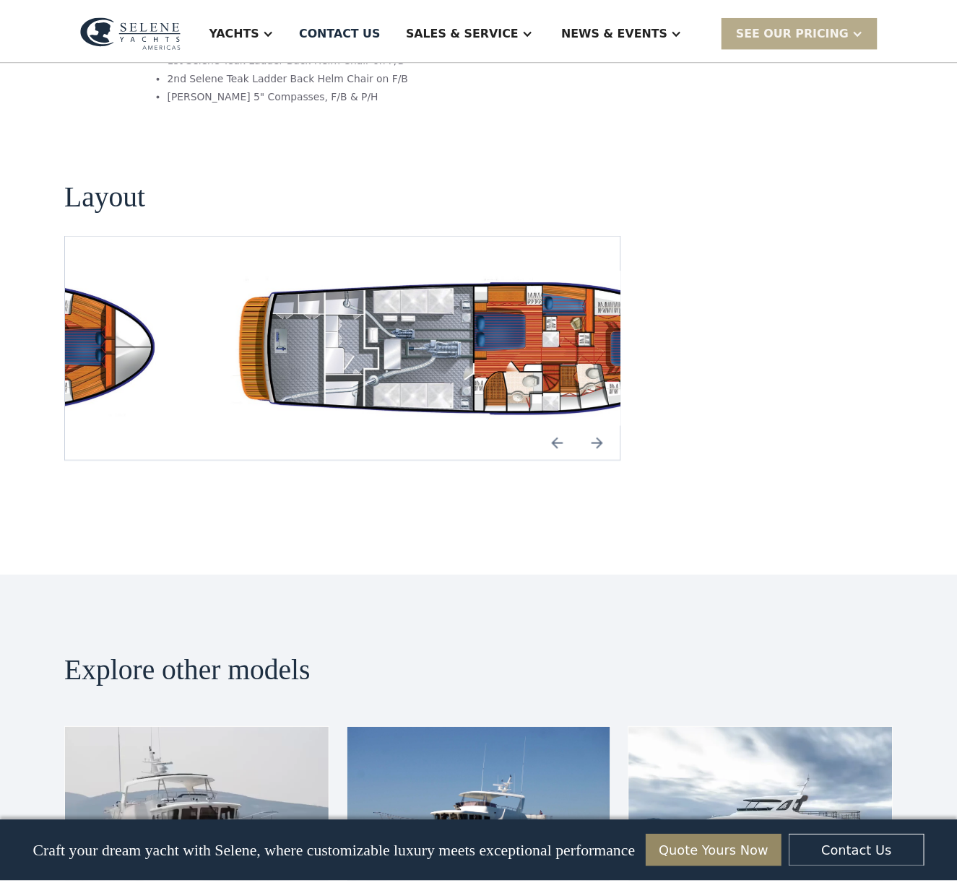
scroll to position [2556, 0]
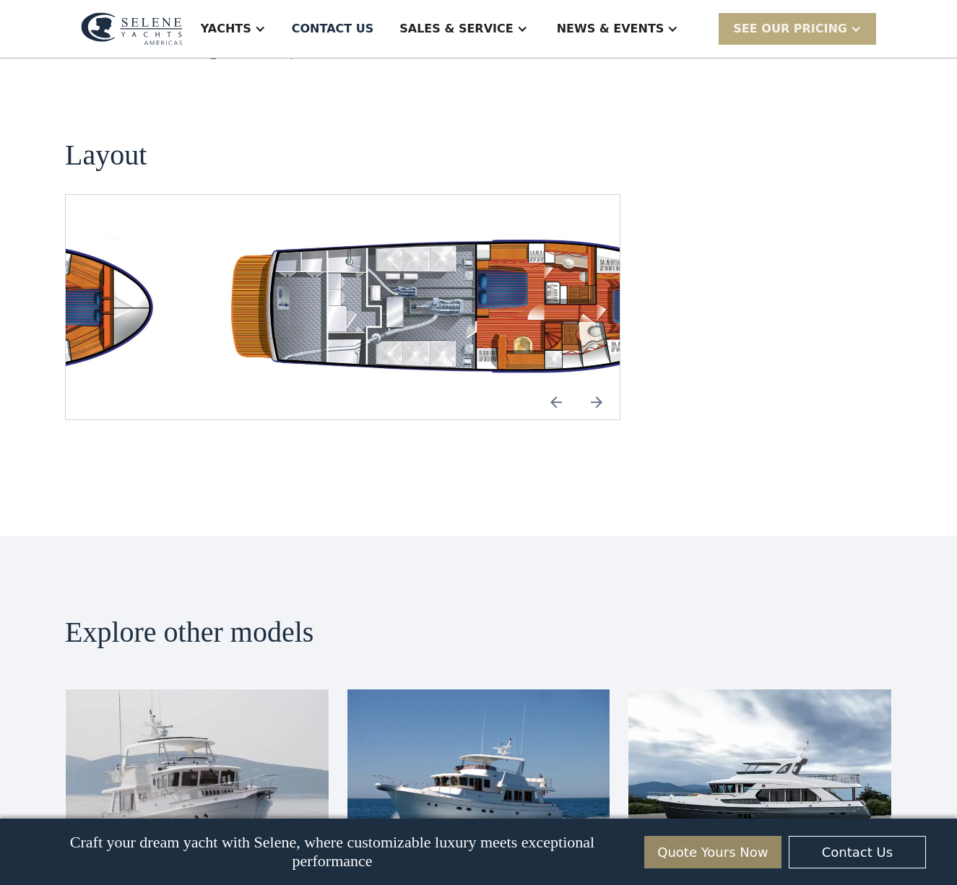
click at [786, 29] on div "SEE Our Pricing" at bounding box center [790, 28] width 114 height 17
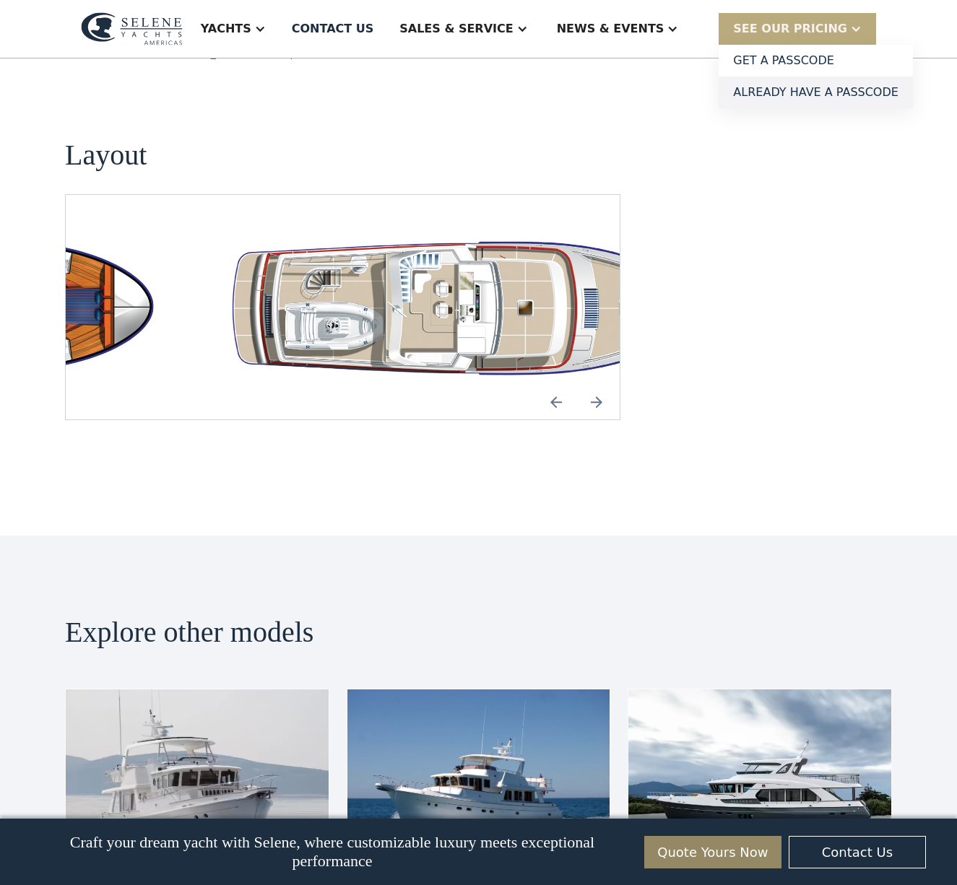
click at [790, 100] on link "Already have a passcode" at bounding box center [815, 93] width 194 height 32
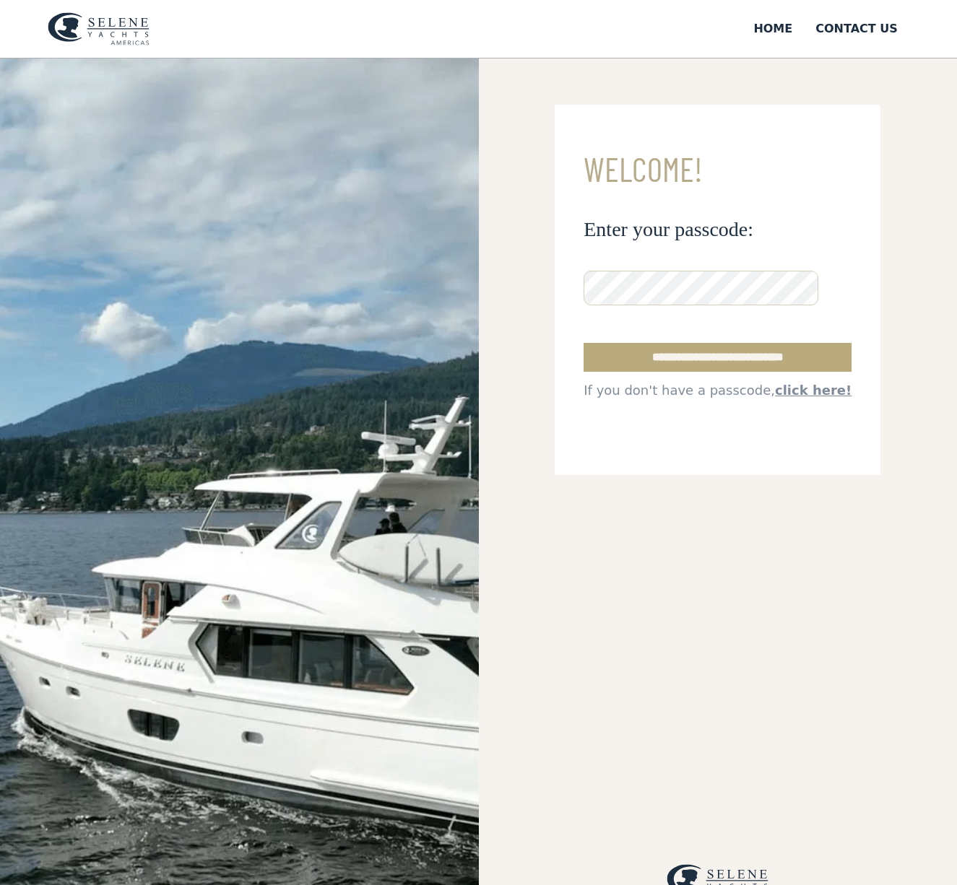
click at [689, 358] on input "**********" at bounding box center [717, 357] width 268 height 29
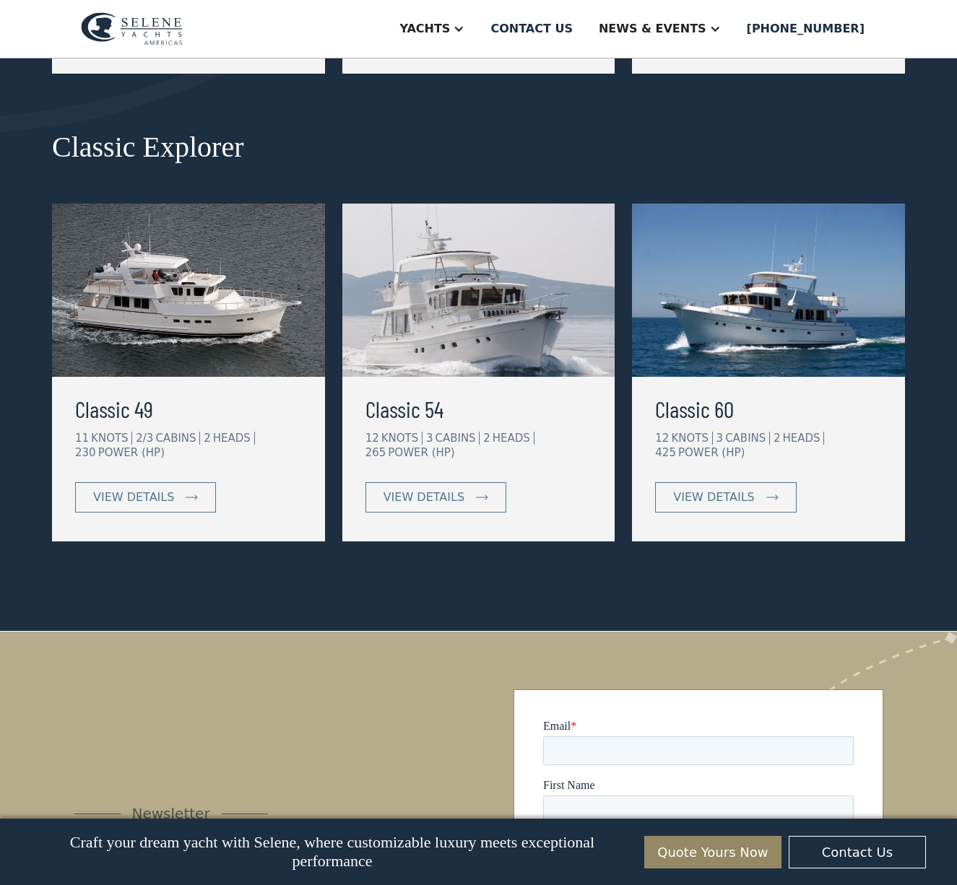
scroll to position [650, 0]
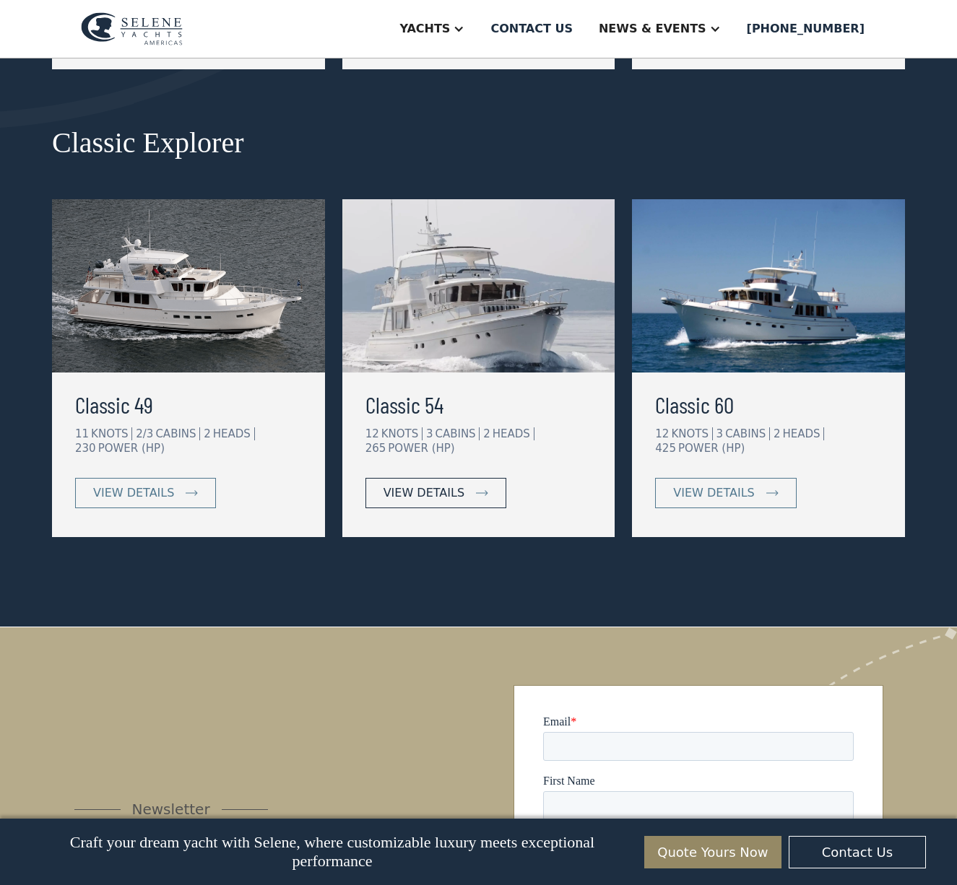
click at [424, 491] on div "view details" at bounding box center [423, 492] width 81 height 17
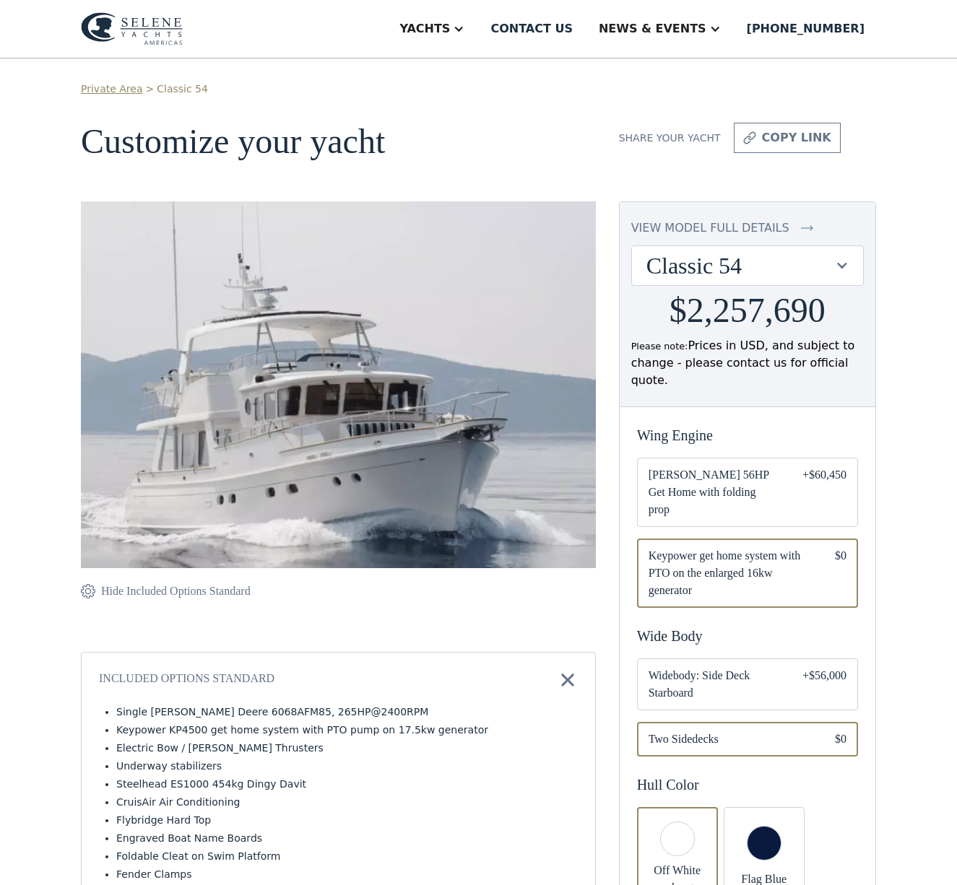
click at [840, 264] on div at bounding box center [842, 265] width 14 height 14
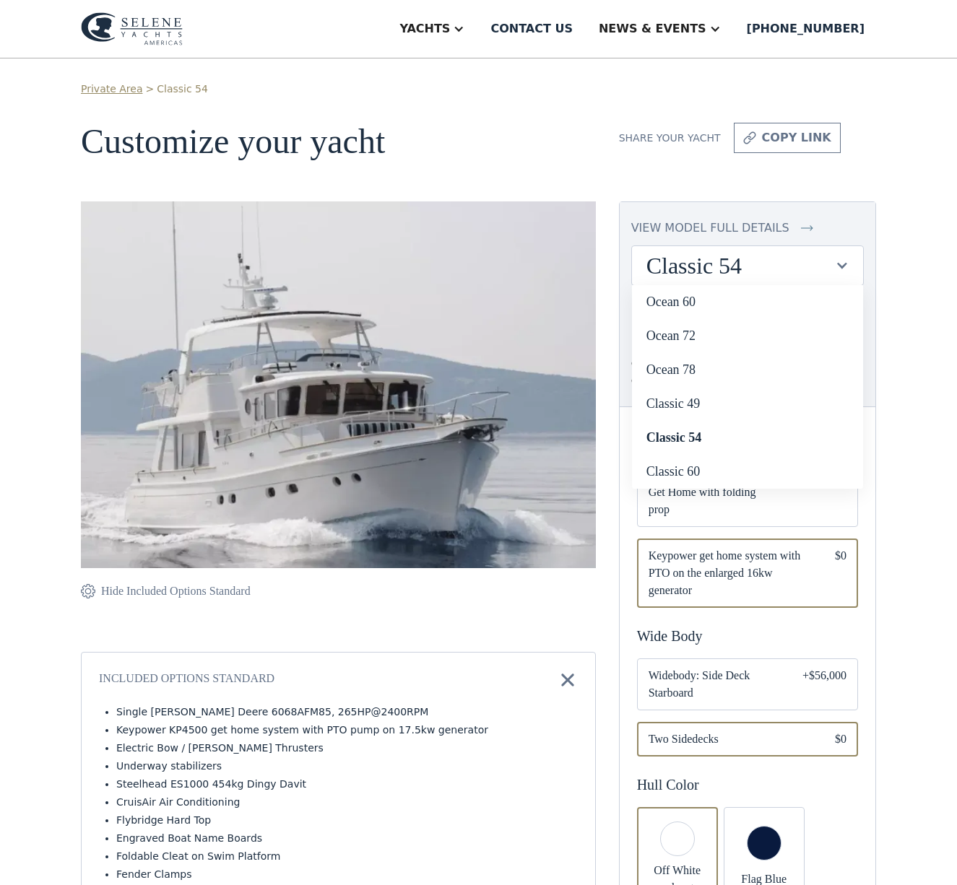
click at [840, 264] on div at bounding box center [842, 265] width 14 height 14
